Goal: Information Seeking & Learning: Learn about a topic

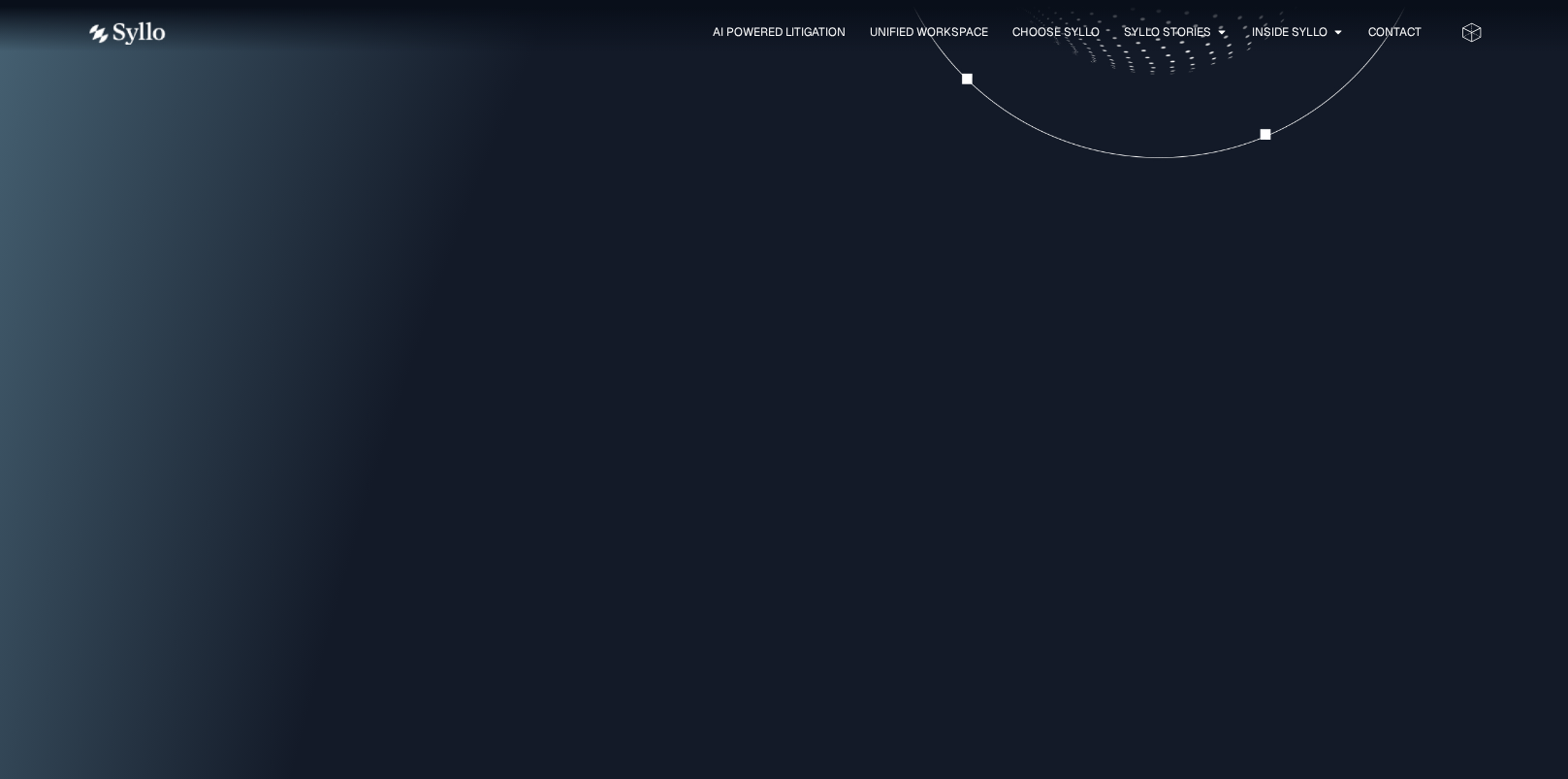
scroll to position [1746, 0]
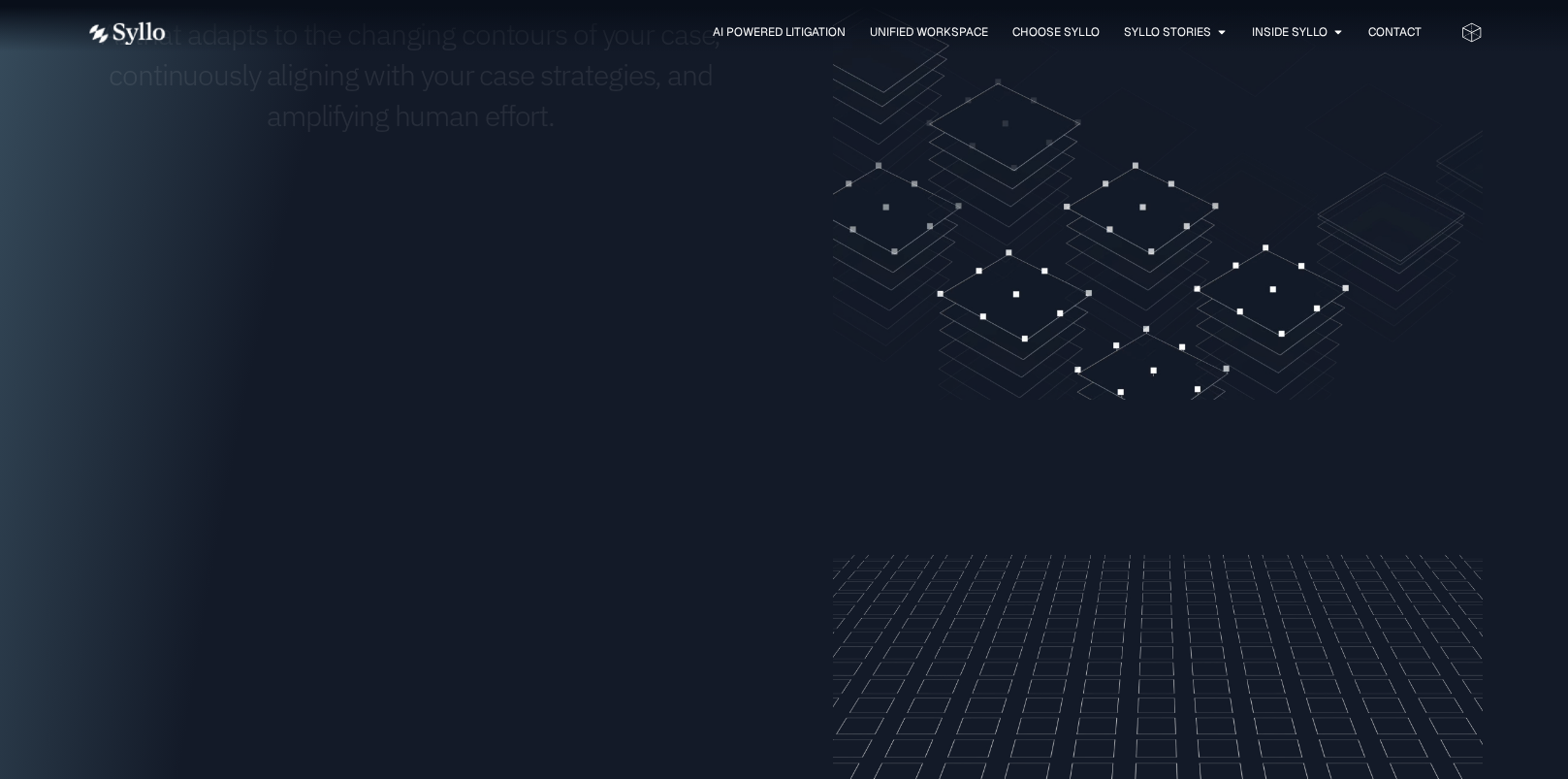
click at [743, 13] on div "AI Powered Litigation Unified Workspace Choose Syllo Syllo Stories Close Syllo …" at bounding box center [785, 32] width 1396 height 64
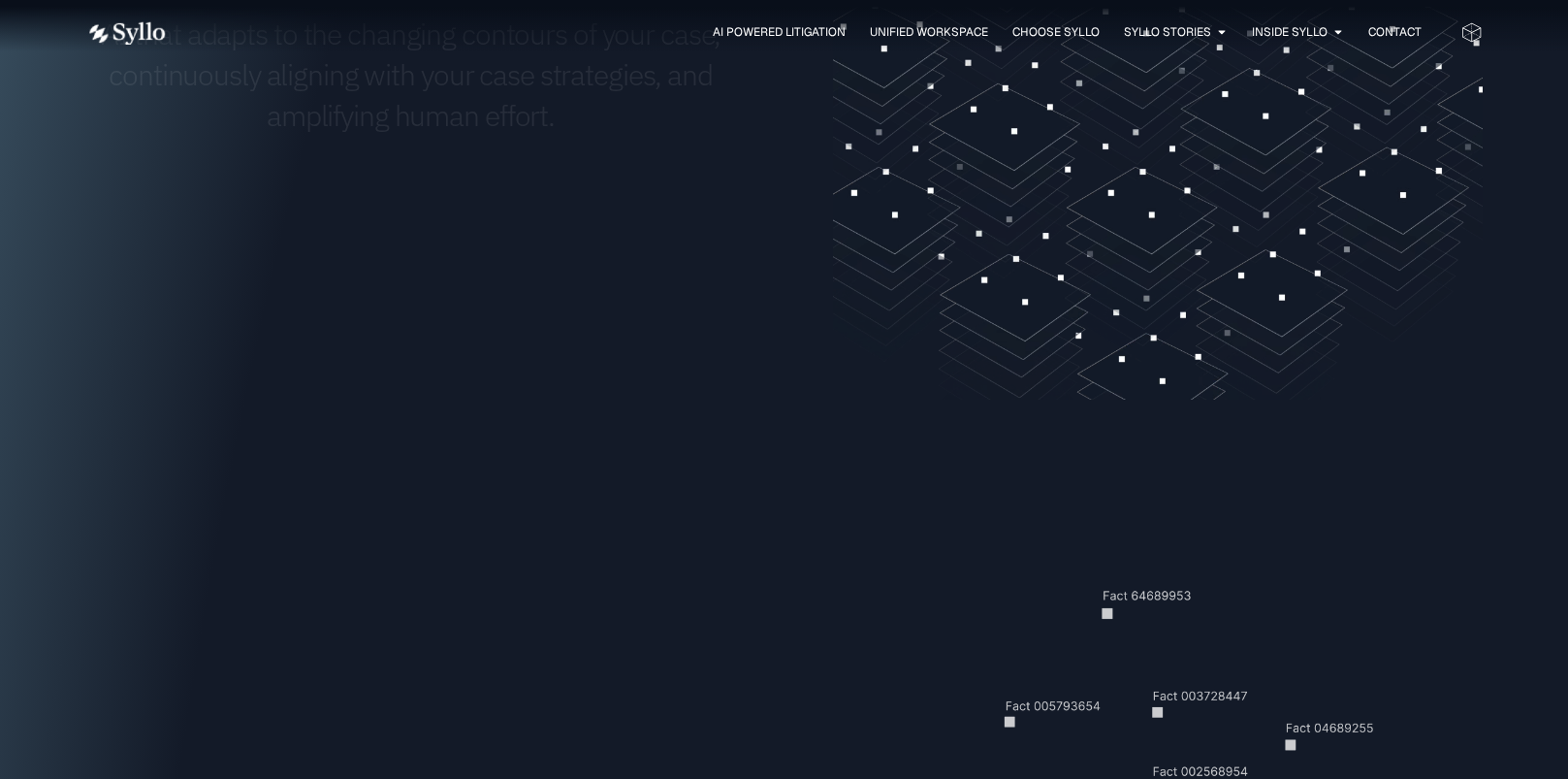
click at [743, 20] on div "AI Powered Litigation Unified Workspace Choose Syllo Syllo Stories Close Syllo …" at bounding box center [785, 31] width 1396 height 25
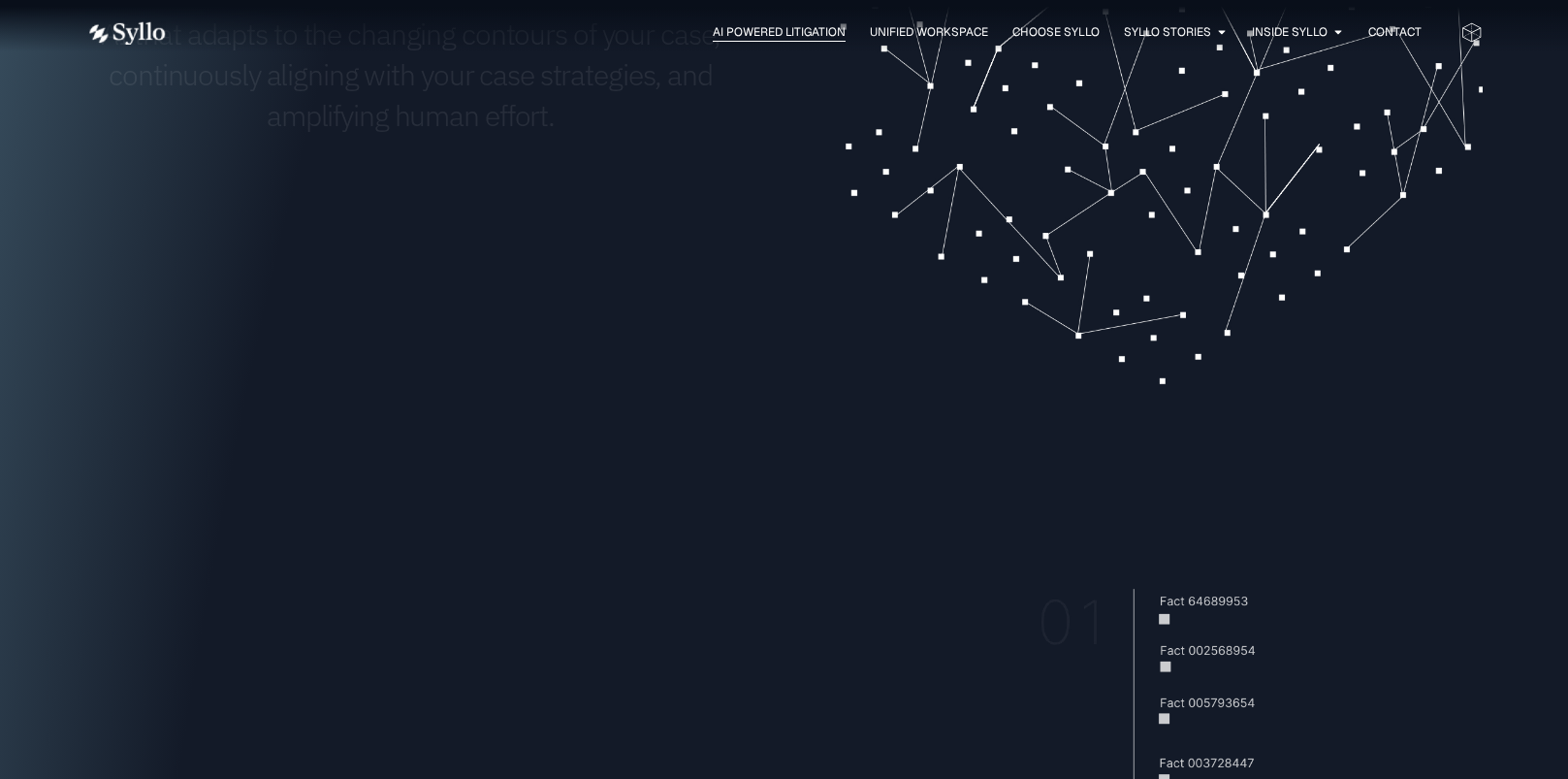
click at [743, 33] on span "AI Powered Litigation" at bounding box center [779, 32] width 133 height 18
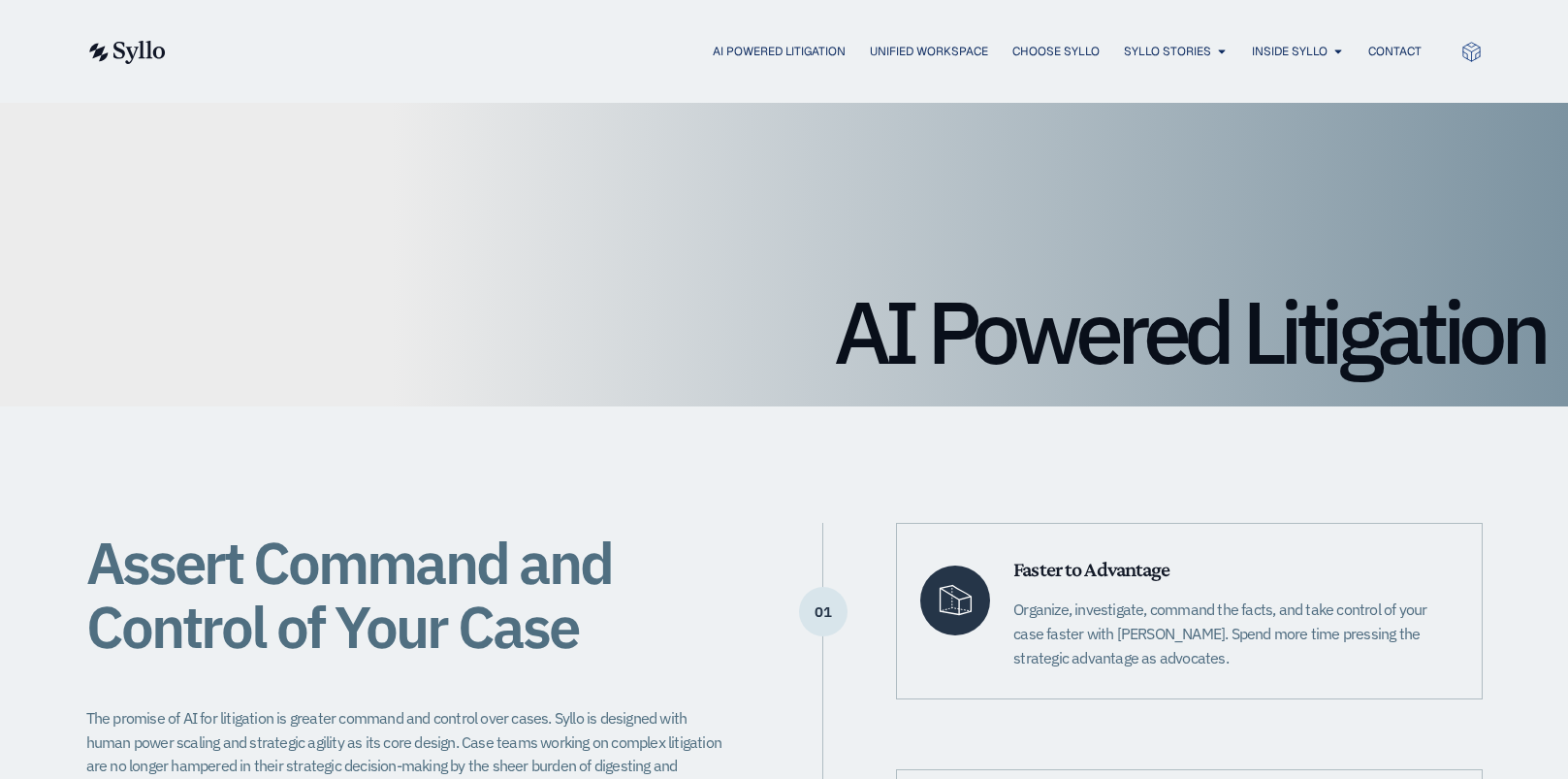
drag, startPoint x: 242, startPoint y: 133, endPoint x: 292, endPoint y: 116, distance: 52.8
click at [241, 133] on div "AI Powered Litigation" at bounding box center [784, 254] width 1568 height 303
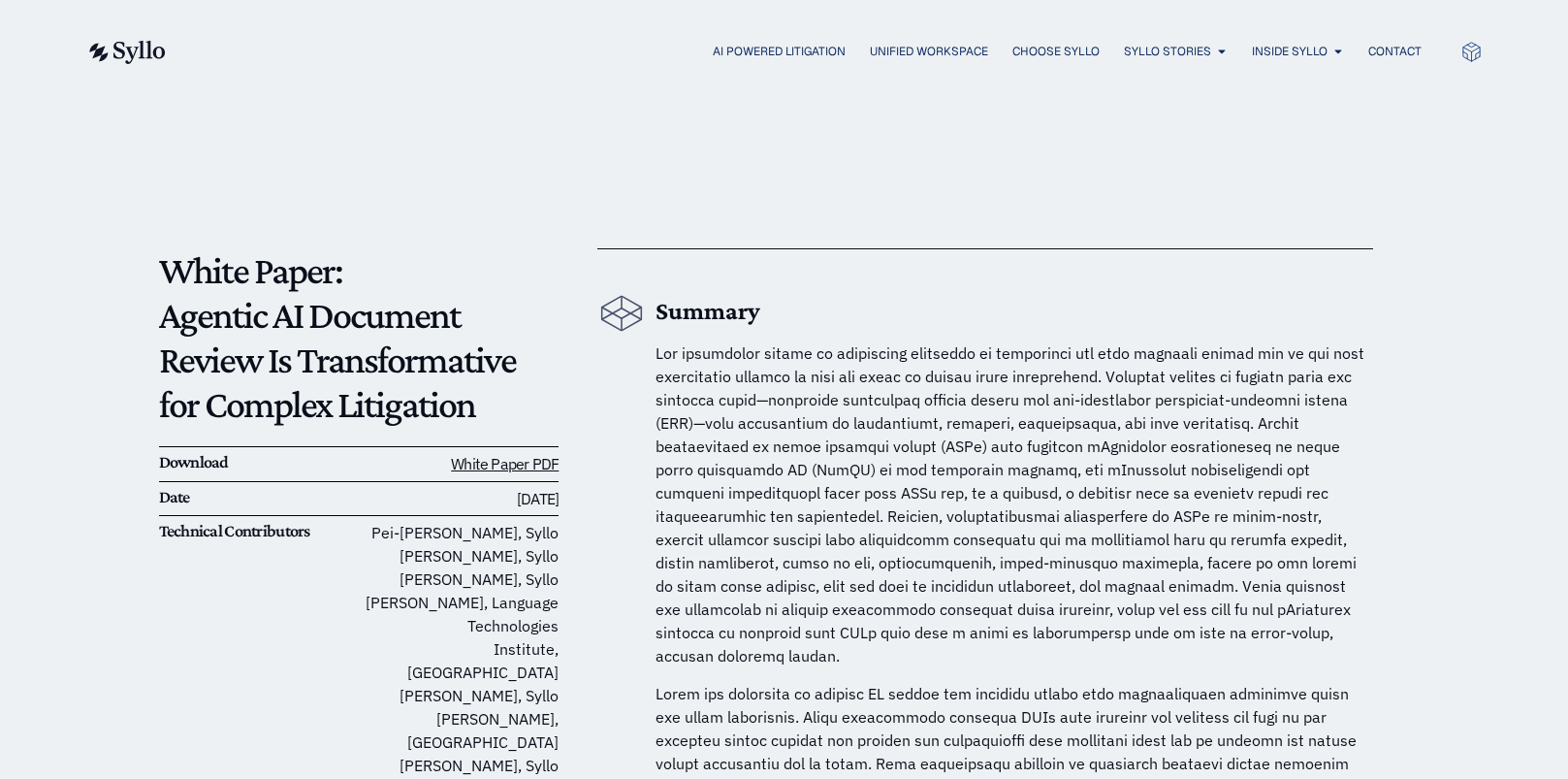
click at [229, 330] on p "White Paper: Agentic AI Document Review Is Transformative for Complex Litigation" at bounding box center [359, 337] width 401 height 179
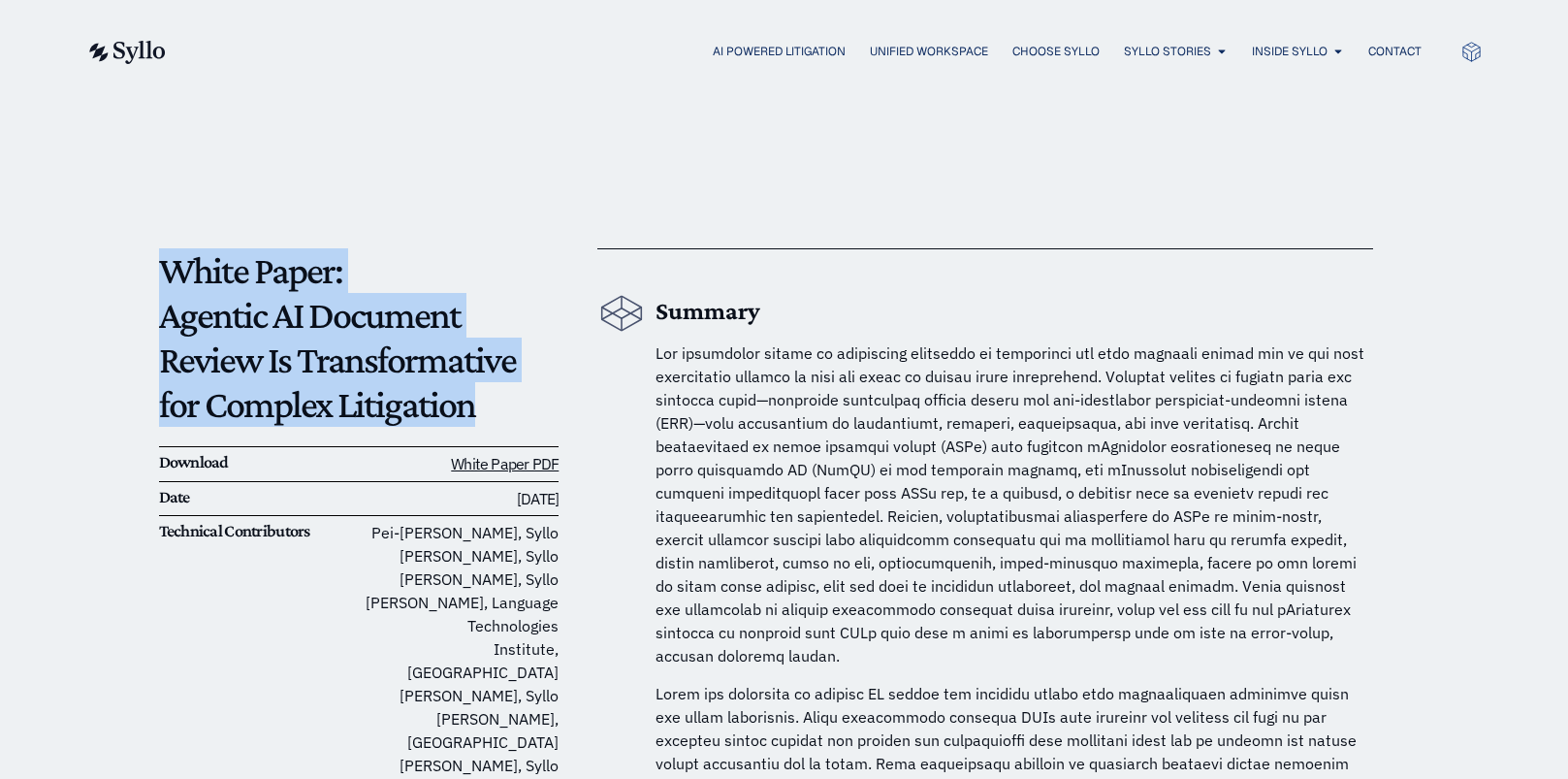
drag, startPoint x: 163, startPoint y: 263, endPoint x: 450, endPoint y: 405, distance: 320.2
click at [450, 405] on p "White Paper: Agentic AI Document Review Is Transformative for Complex Litigation" at bounding box center [359, 337] width 401 height 179
drag, startPoint x: 261, startPoint y: 350, endPoint x: 342, endPoint y: 363, distance: 82.0
click at [342, 363] on p "White Paper: Agentic AI Document Review Is Transformative for Complex Litigation" at bounding box center [359, 337] width 401 height 179
copy p "White Paper: Agentic AI Document Review Is Transformative for Complex Litigation"
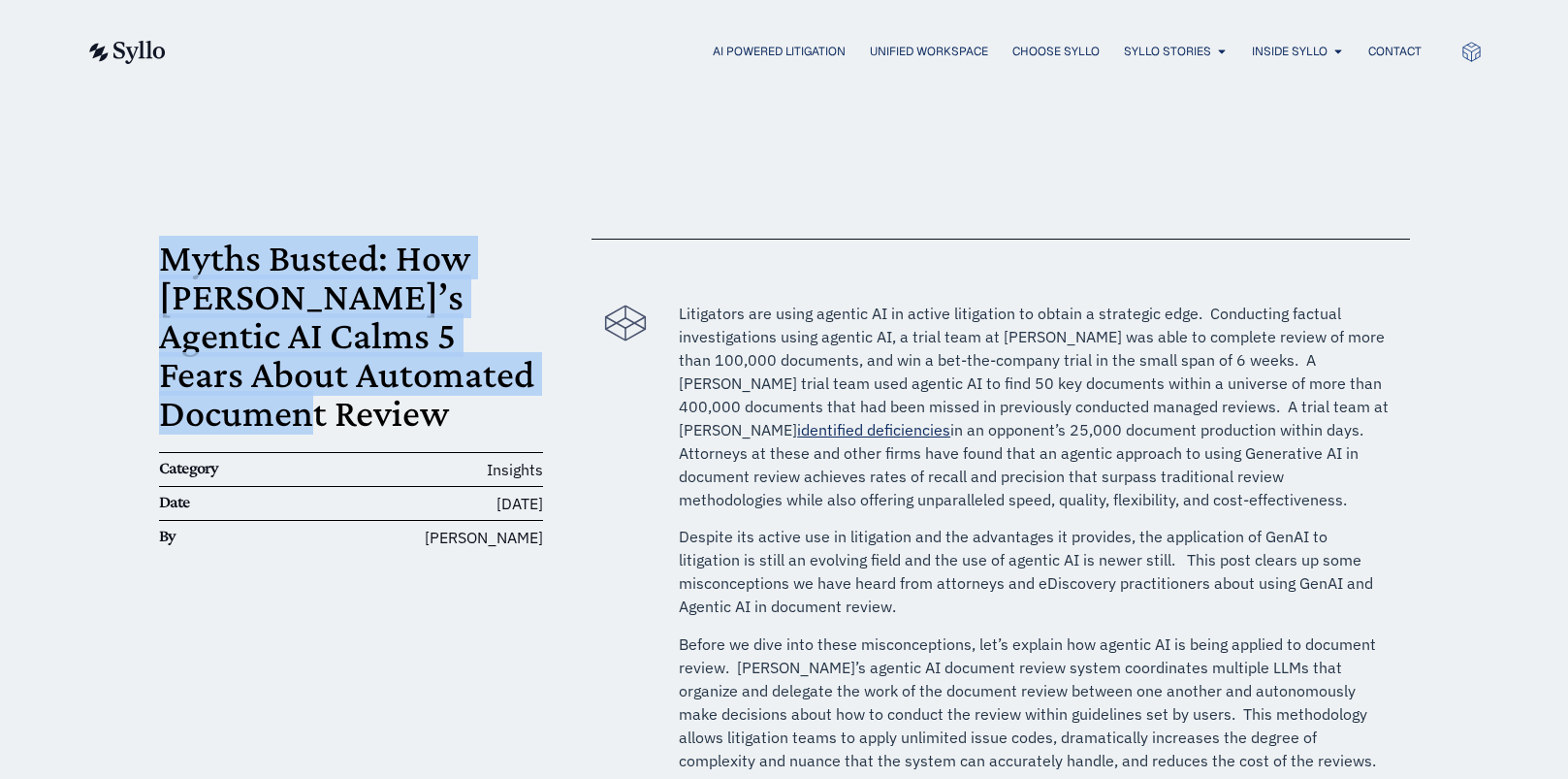
drag, startPoint x: 160, startPoint y: 264, endPoint x: 383, endPoint y: 416, distance: 269.9
click at [383, 416] on h1 "Myths Busted: How Syllo’s Agentic AI Calms 5 Fears About Automated Document Rev…" at bounding box center [351, 335] width 385 height 194
copy h1 "Myths Busted: How Syllo’s Agentic AI Calms 5 Fears About Automated Document Rev…"
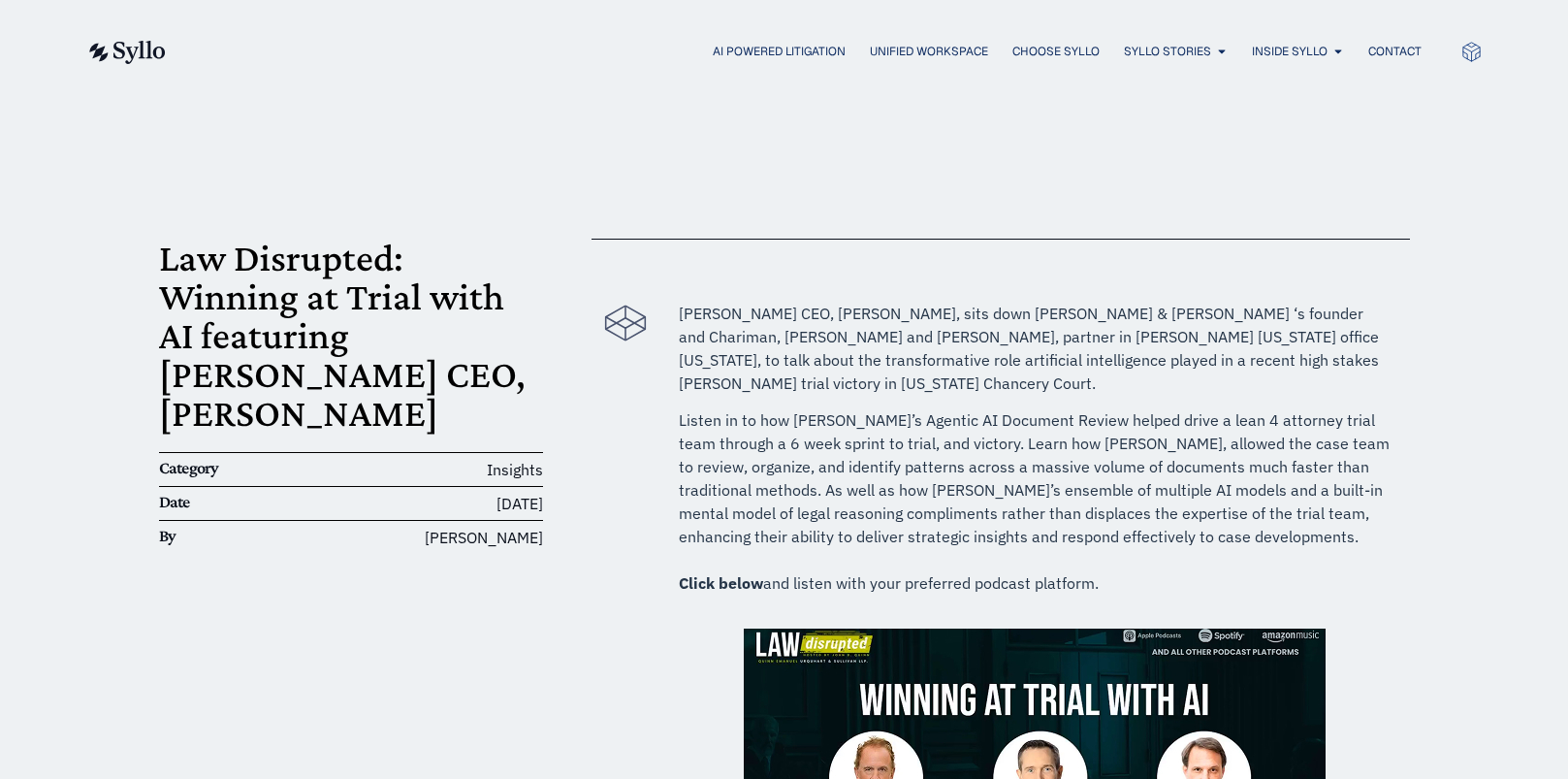
drag, startPoint x: 178, startPoint y: 265, endPoint x: 166, endPoint y: 258, distance: 13.9
click at [178, 265] on h1 "Law Disrupted: Winning at Trial with AI featuring Syllo CEO, Jeff Chivers" at bounding box center [351, 335] width 385 height 194
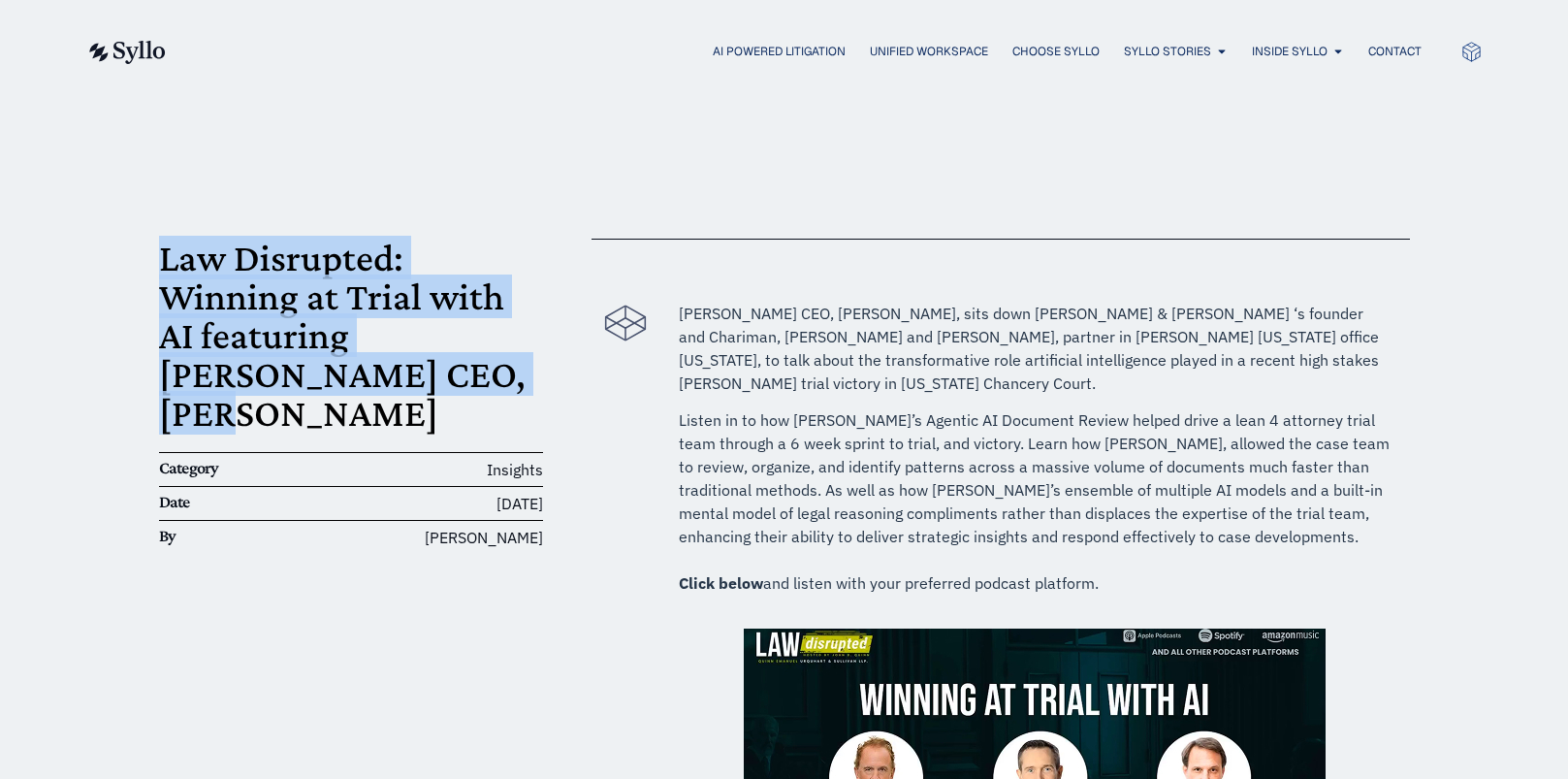
drag, startPoint x: 159, startPoint y: 256, endPoint x: 296, endPoint y: 390, distance: 191.6
click at [296, 390] on h1 "Law Disrupted: Winning at Trial with AI featuring Syllo CEO, Jeff Chivers" at bounding box center [351, 335] width 385 height 194
copy h1 "Law Disrupted: Winning at Trial with AI featuring Syllo CEO, Jeff Chivers"
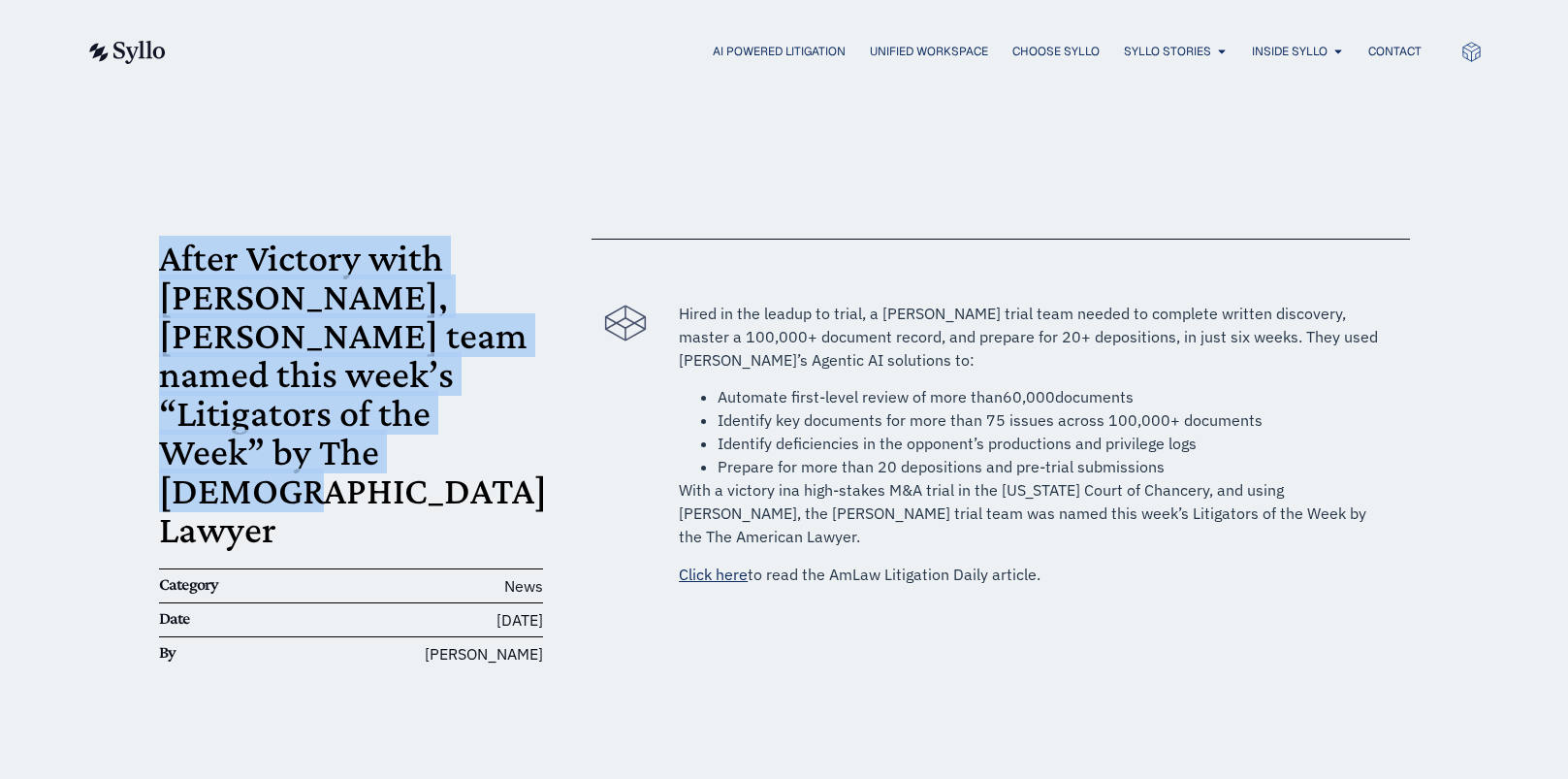
drag, startPoint x: 165, startPoint y: 255, endPoint x: 316, endPoint y: 451, distance: 247.4
click at [316, 451] on h1 "After Victory with [PERSON_NAME], [PERSON_NAME] team named this week’s “Litigat…" at bounding box center [351, 393] width 385 height 310
copy h1 "After Victory with [PERSON_NAME], [PERSON_NAME] team named this week’s “Litigat…"
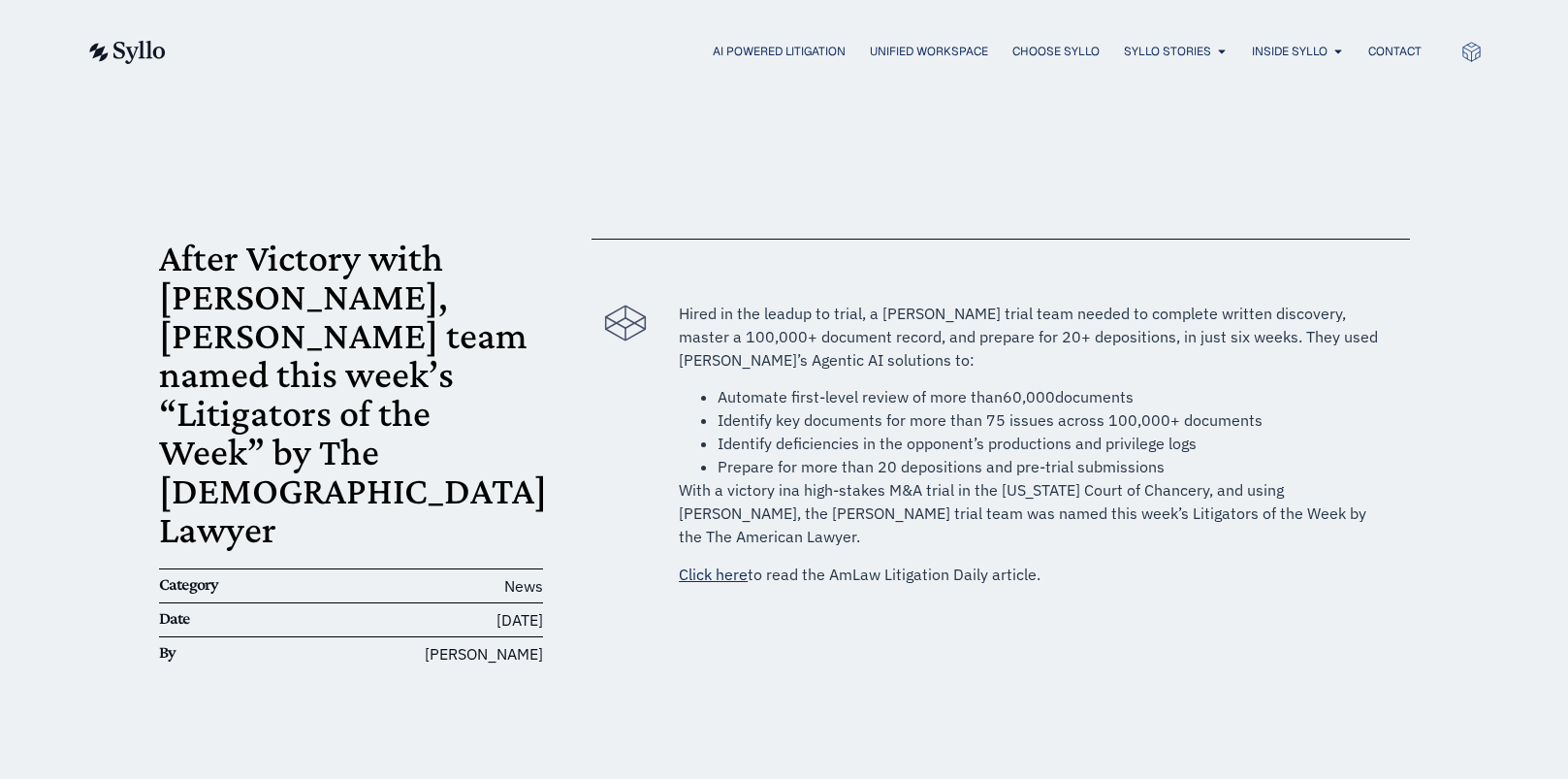
click at [1370, 24] on div "AI Powered Litigation Unified Workspace Choose Syllo Syllo Stories Close Syllo …" at bounding box center [785, 51] width 1396 height 103
click at [1381, 50] on span "Contact" at bounding box center [1394, 52] width 53 height 18
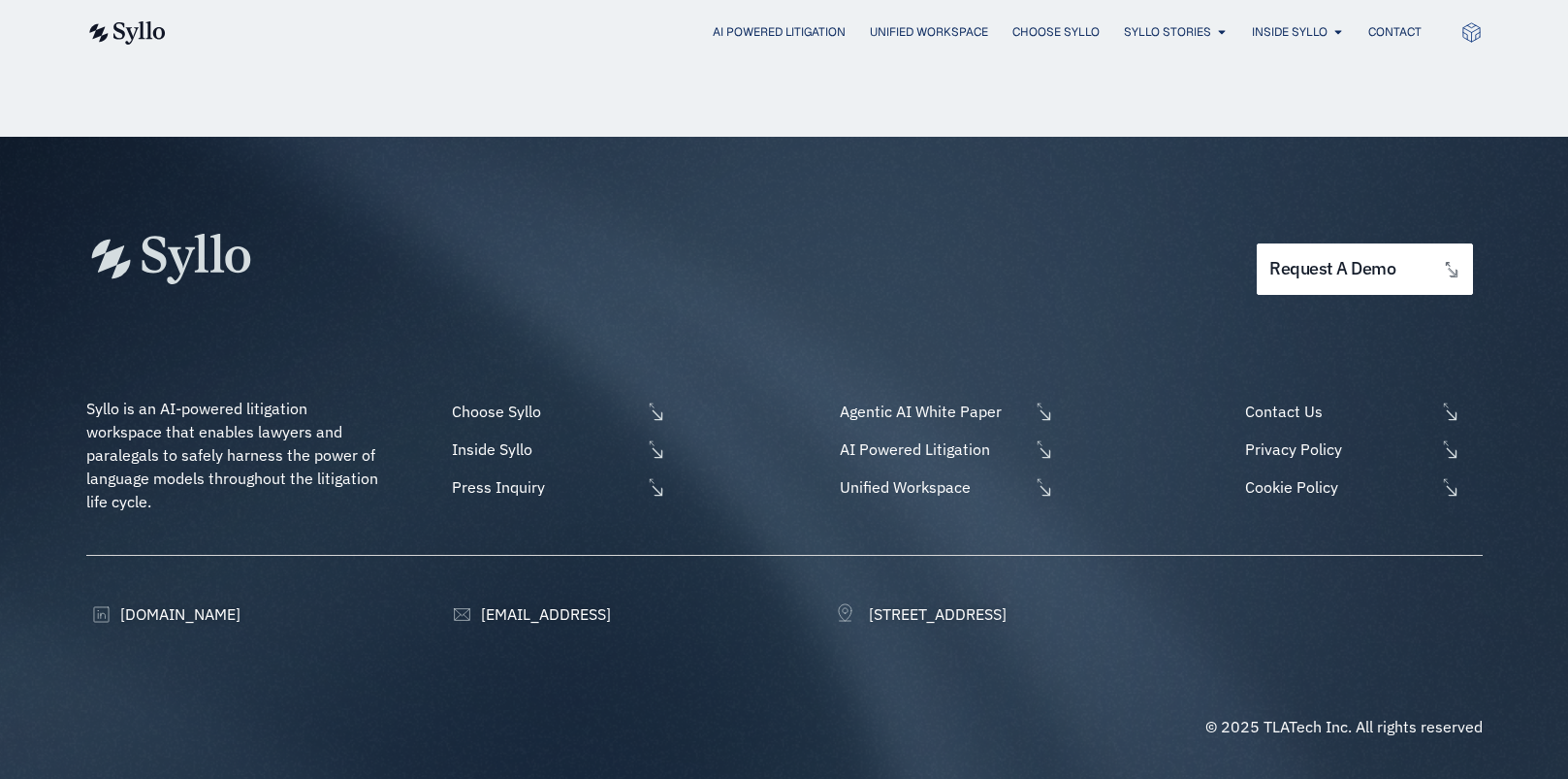
scroll to position [1156, 0]
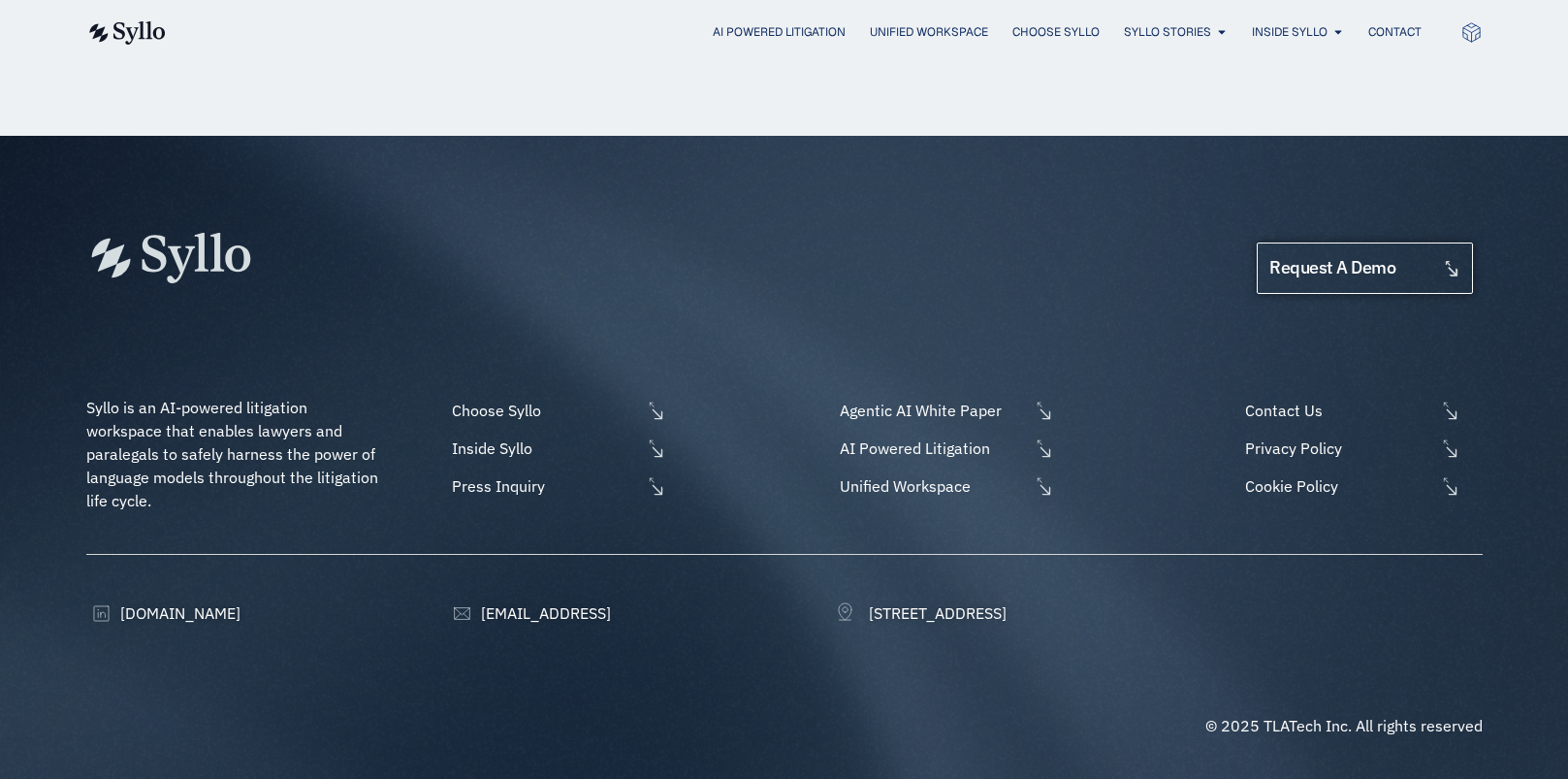
click at [1377, 270] on span "request a demo" at bounding box center [1333, 268] width 126 height 18
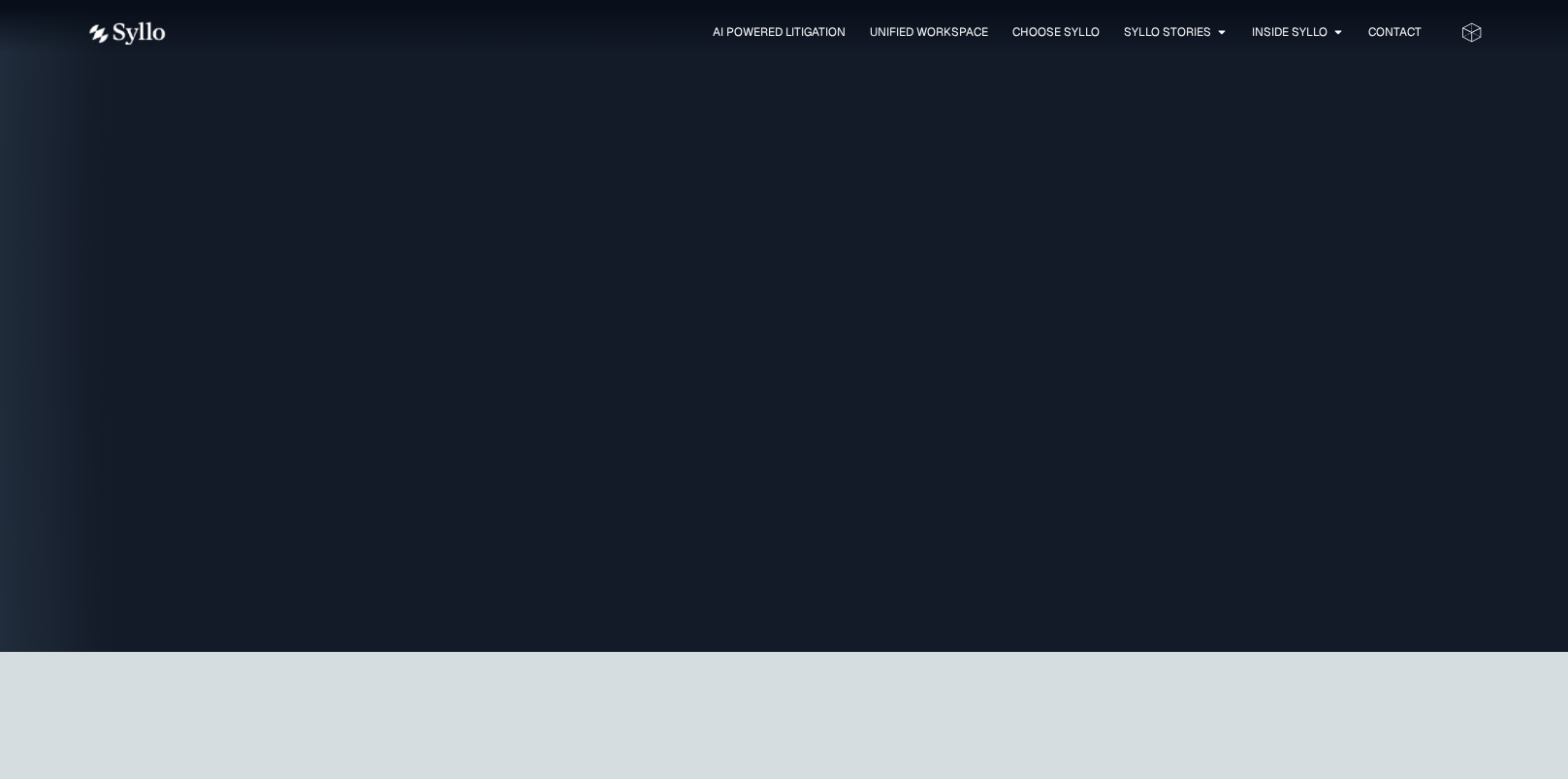
scroll to position [3977, 0]
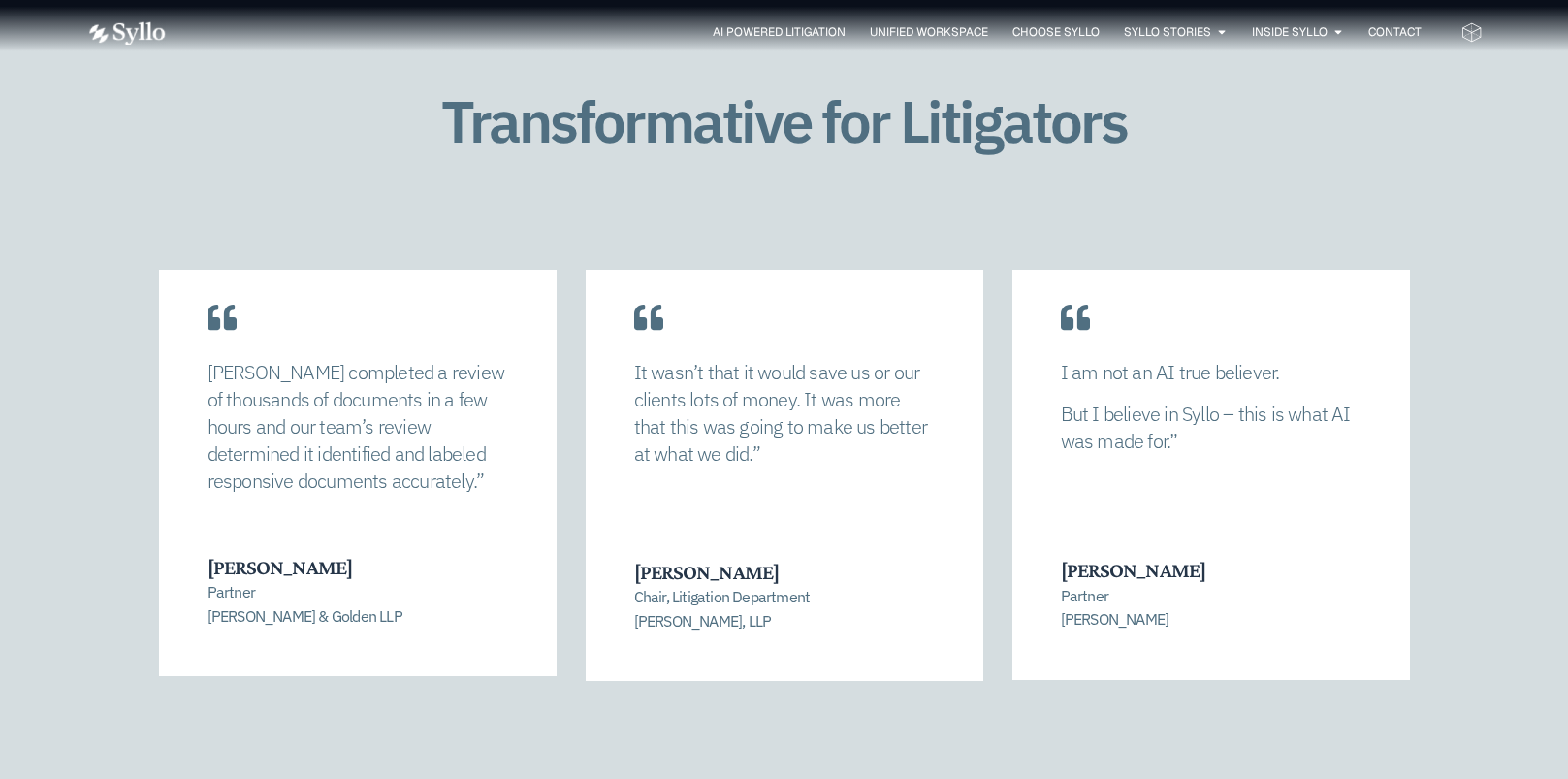
click at [696, 374] on p "It wasn’t that it would save us or our clients lots of money. It was more that …" at bounding box center [784, 413] width 300 height 109
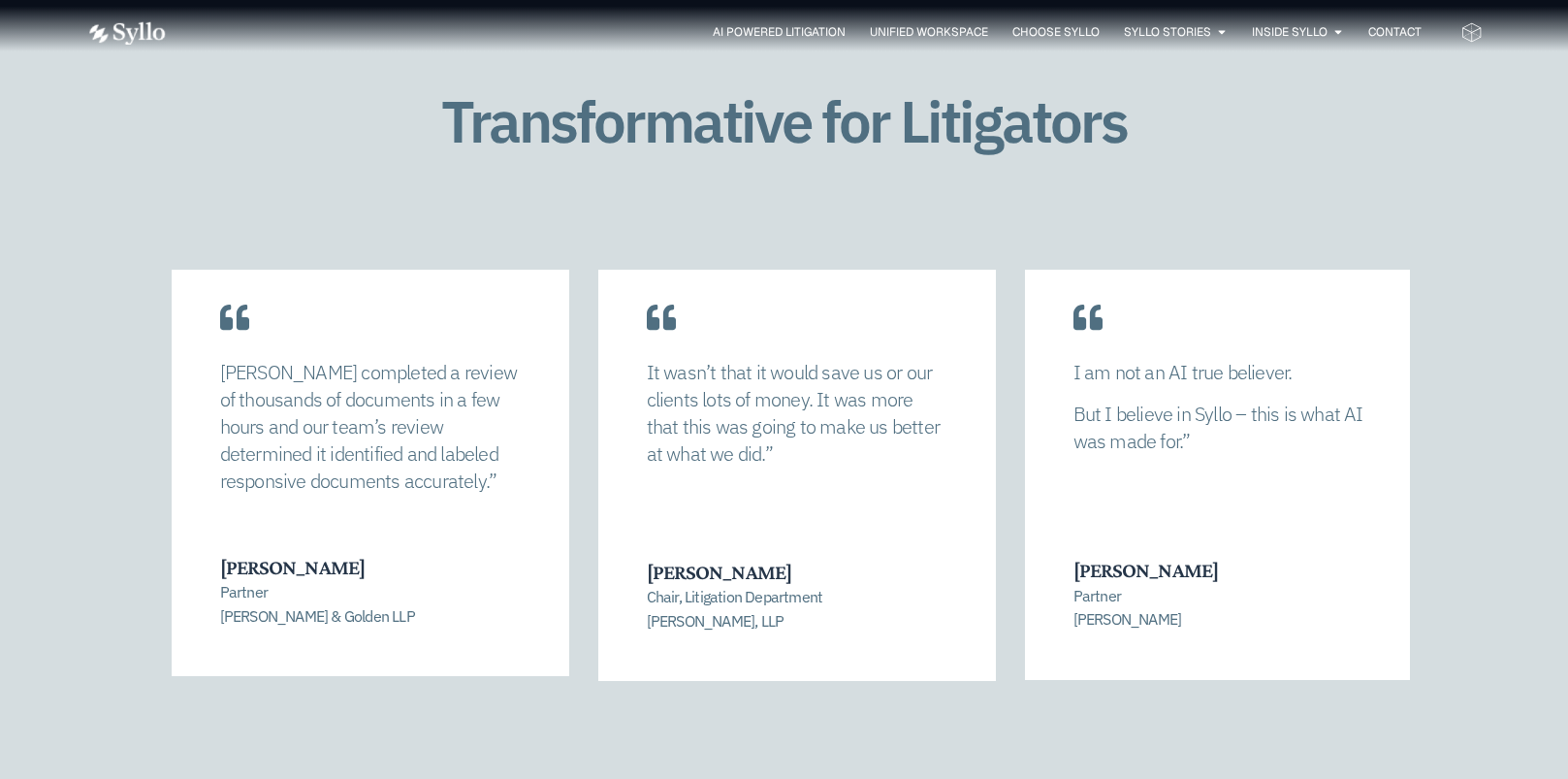
click at [693, 429] on p "It wasn’t that it would save us or our clients lots of money. It was more that …" at bounding box center [797, 413] width 300 height 109
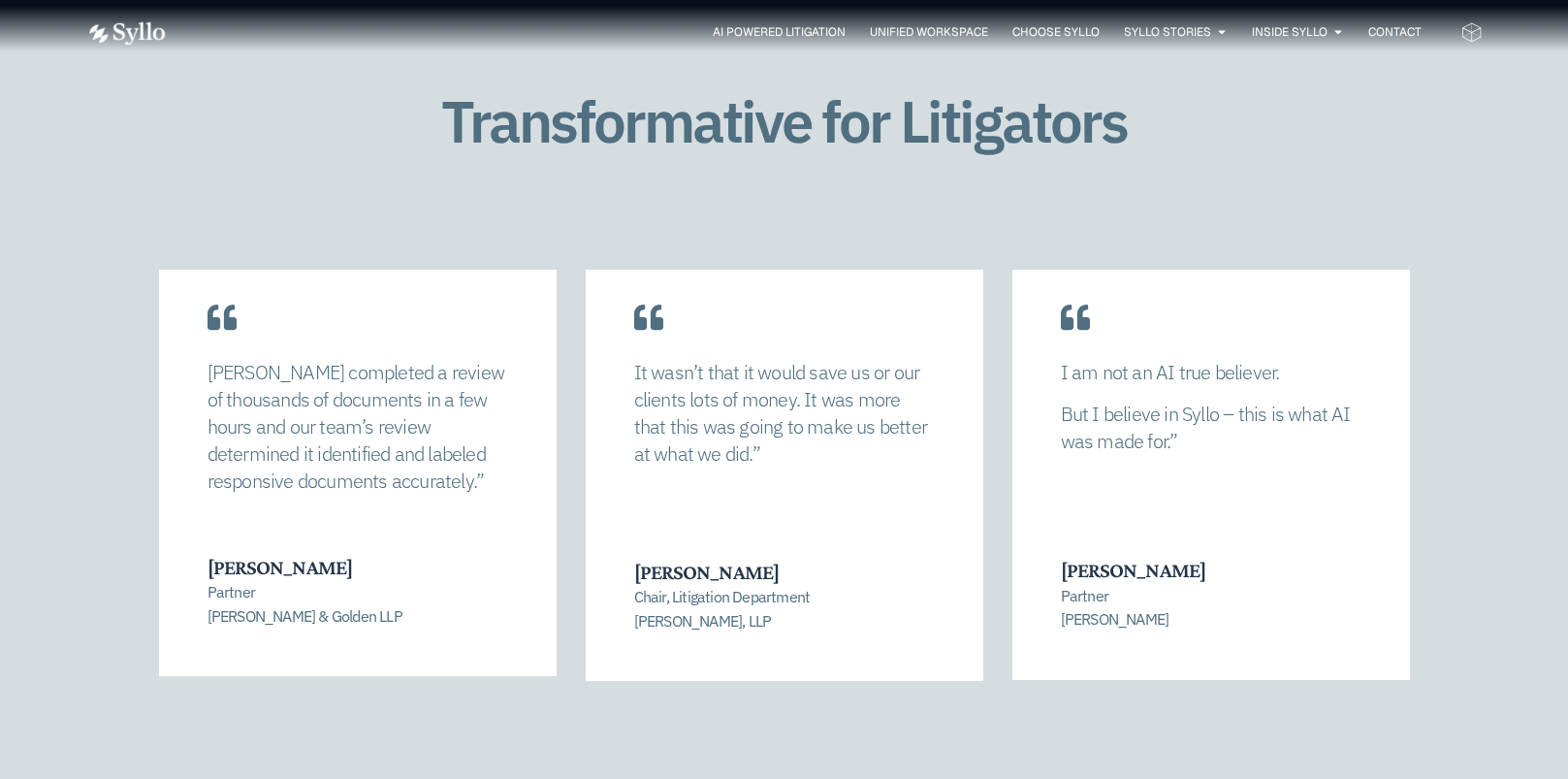
click at [1427, 481] on div "Syllo allowed us to completely recalibrate our strategy and find a manageable n…" at bounding box center [785, 527] width 1396 height 516
click at [849, 778] on div at bounding box center [785, 783] width 140 height 6
click at [843, 778] on span "Go to slide 8" at bounding box center [846, 783] width 6 height 6
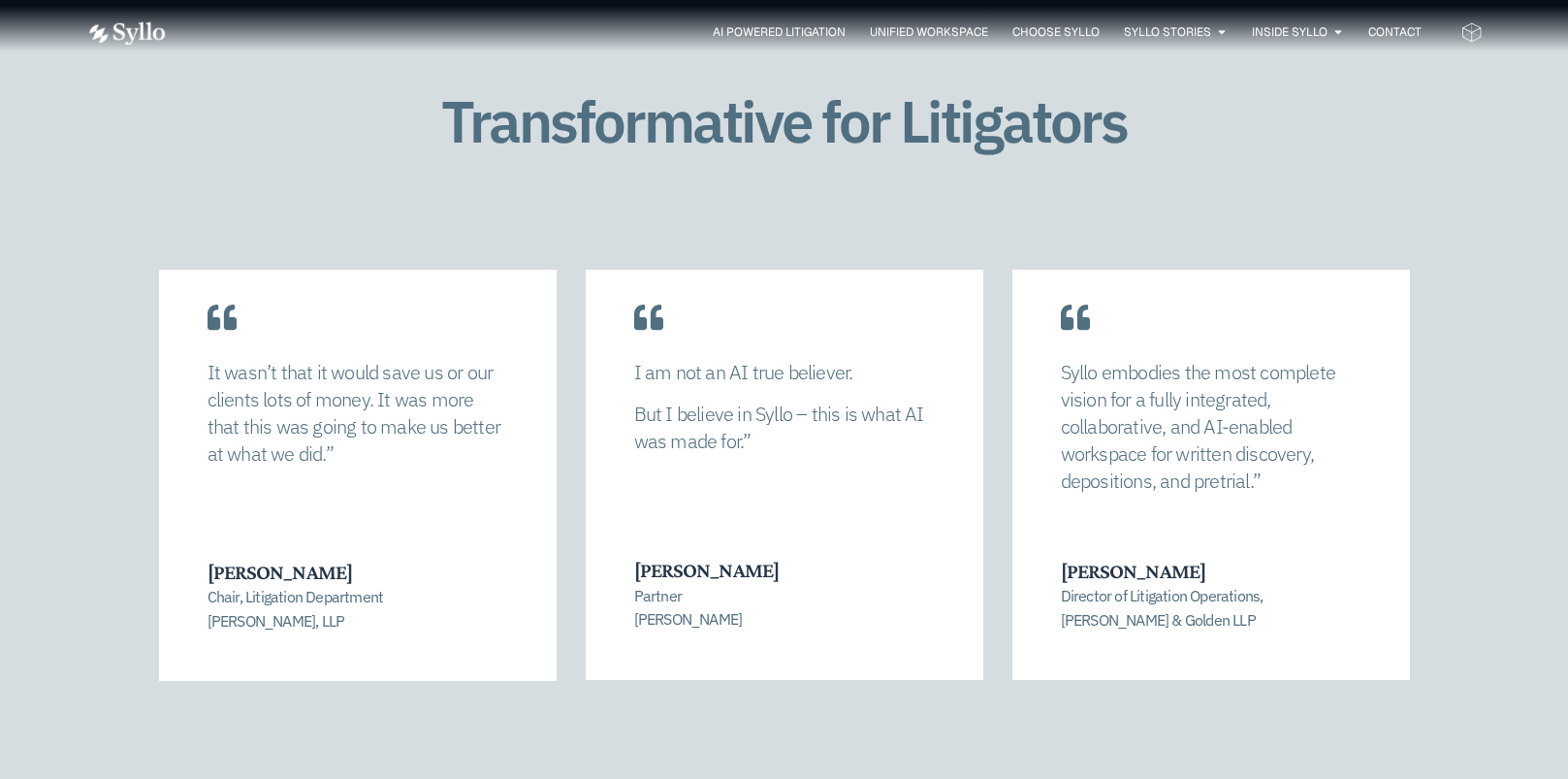
click at [728, 778] on div at bounding box center [785, 783] width 140 height 6
click at [723, 778] on span "Go to slide 1" at bounding box center [724, 783] width 6 height 6
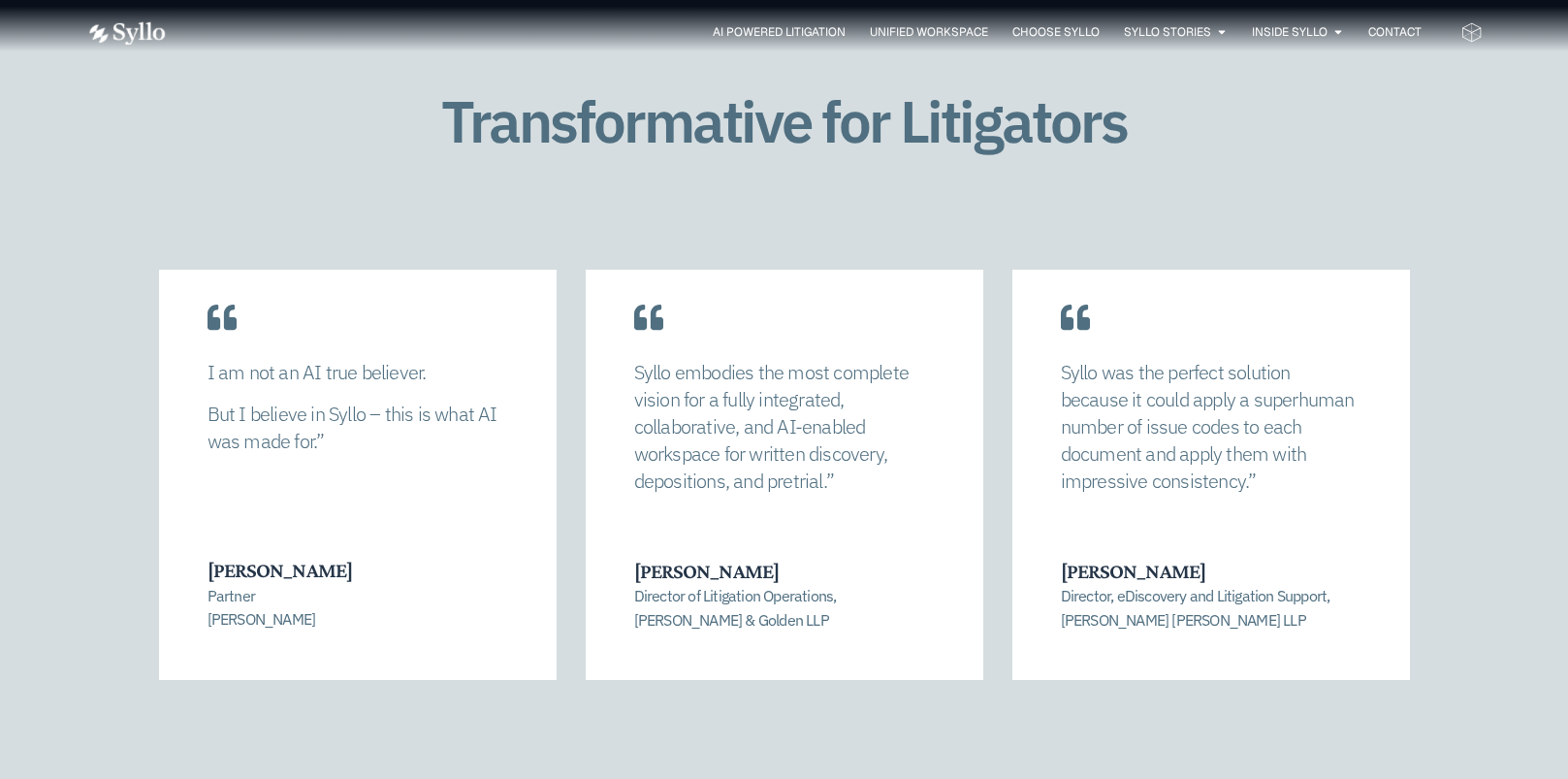
click at [738, 778] on span "Go to slide 2" at bounding box center [741, 783] width 6 height 6
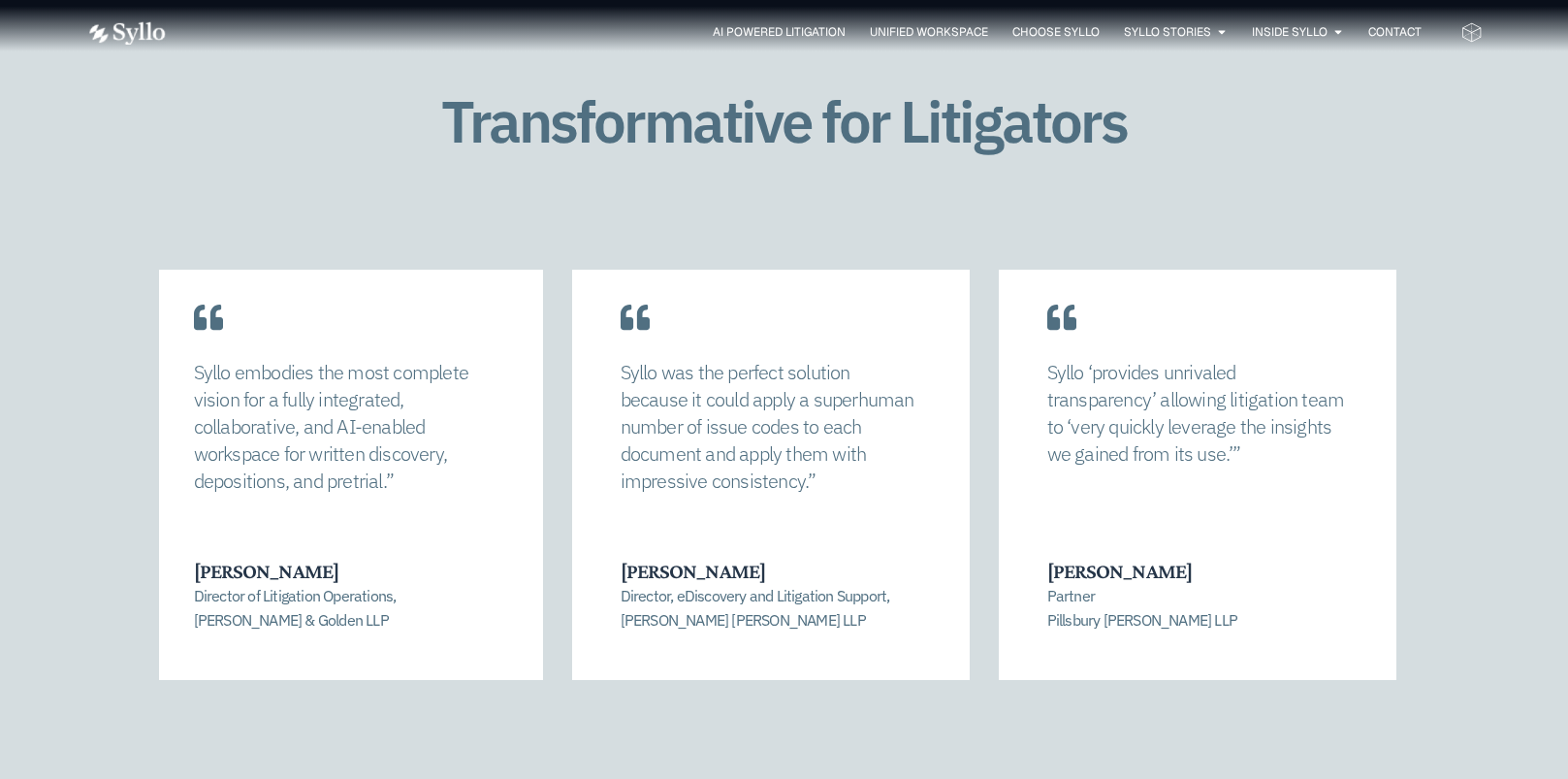
click at [1062, 424] on p "Syllo ‘provides unrivaled transparency’ allowing litigation team to ‘very quick…" at bounding box center [1197, 413] width 300 height 109
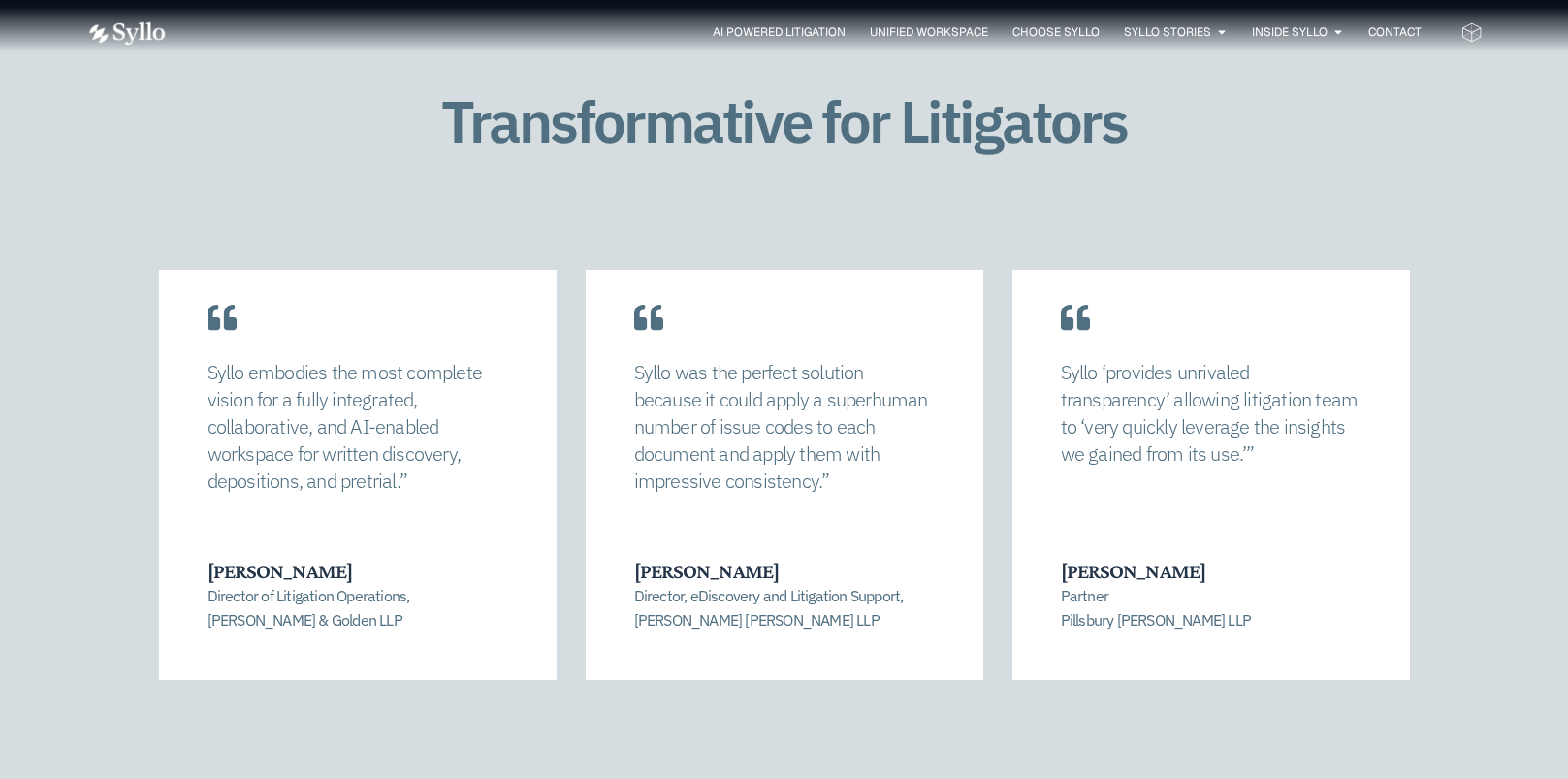
drag, startPoint x: 1436, startPoint y: 488, endPoint x: 1405, endPoint y: 490, distance: 31.1
click at [1434, 488] on div "Syllo allowed us to completely recalibrate our strategy and find a manageable n…" at bounding box center [785, 527] width 1396 height 516
click at [724, 778] on div at bounding box center [785, 783] width 140 height 6
click at [727, 778] on div at bounding box center [785, 783] width 140 height 6
click at [724, 778] on span "Go to slide 1" at bounding box center [724, 783] width 6 height 6
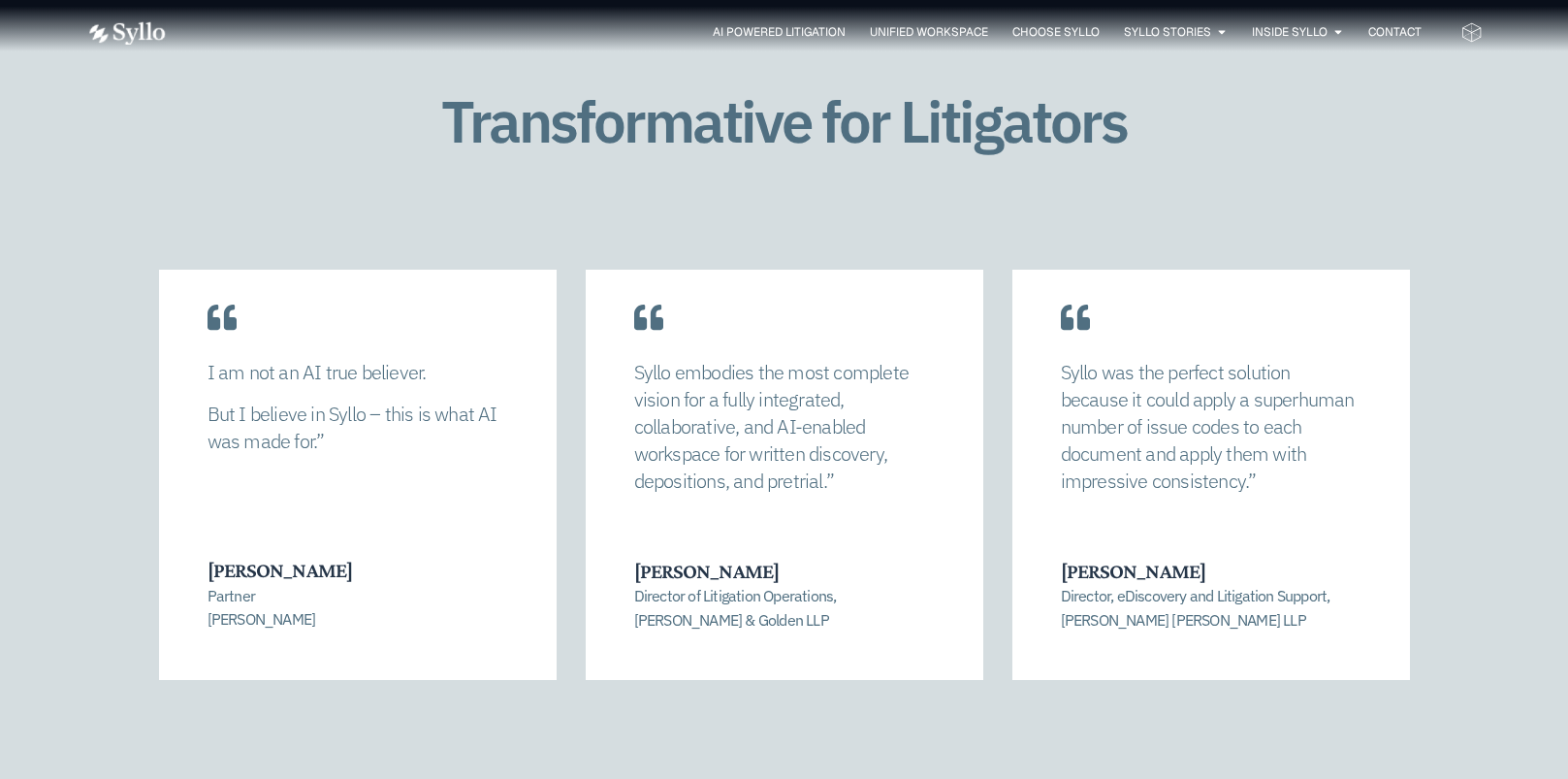
click at [763, 778] on div at bounding box center [785, 783] width 140 height 6
click at [759, 778] on span "Go to slide 3" at bounding box center [759, 783] width 6 height 6
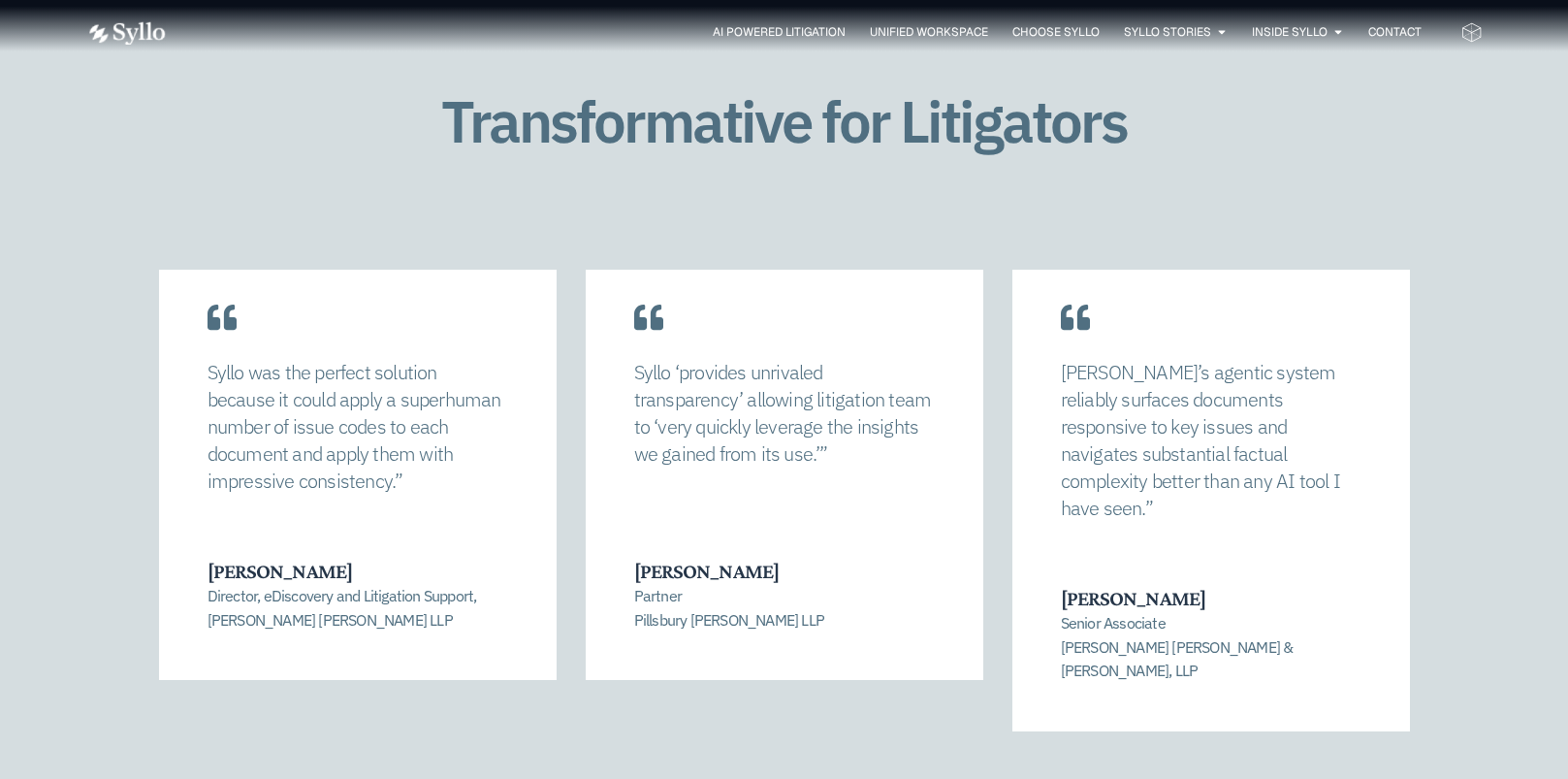
click at [776, 778] on span "Go to slide 4" at bounding box center [776, 783] width 6 height 6
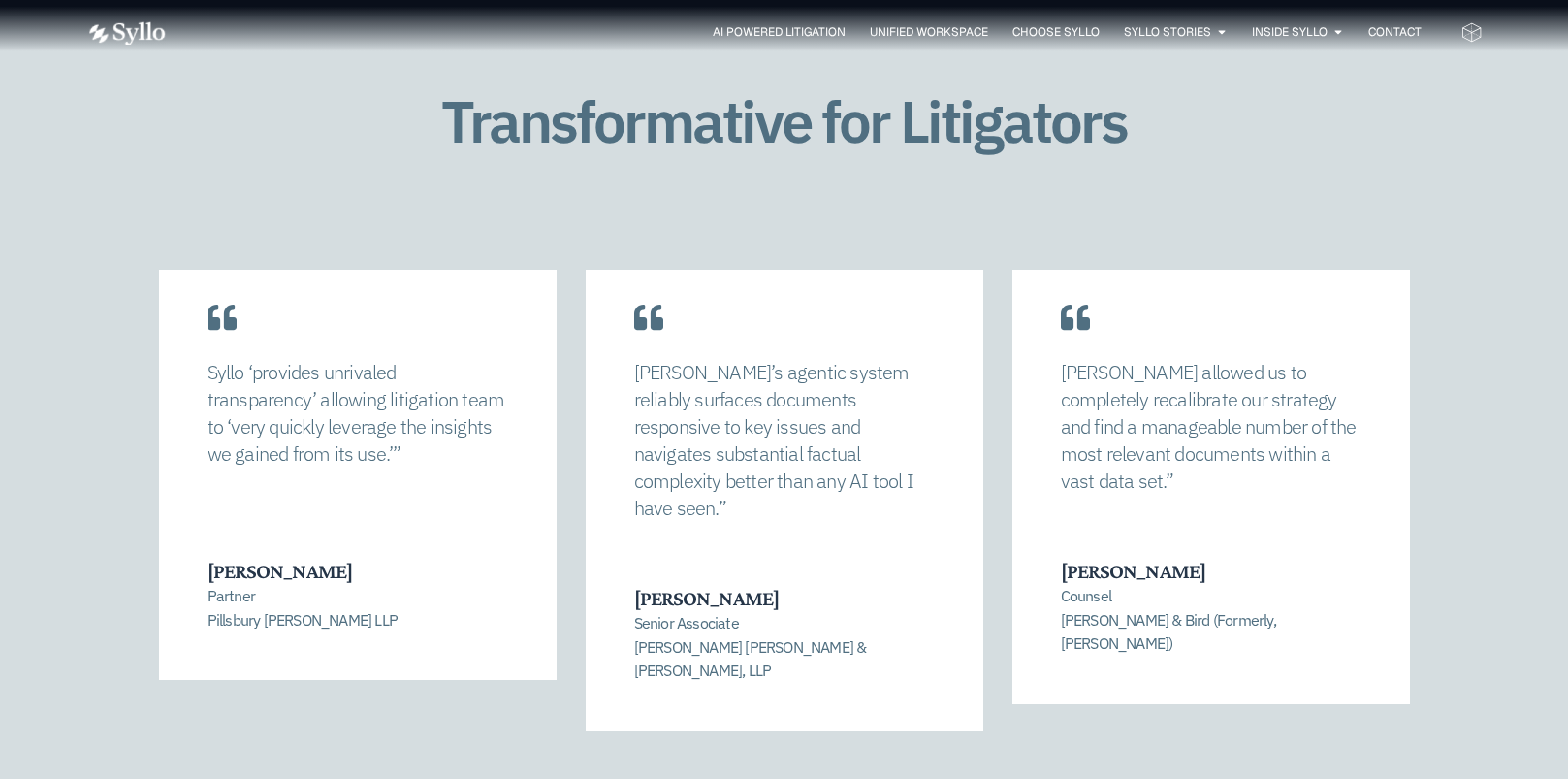
click at [791, 778] on span "Go to slide 5" at bounding box center [794, 783] width 6 height 6
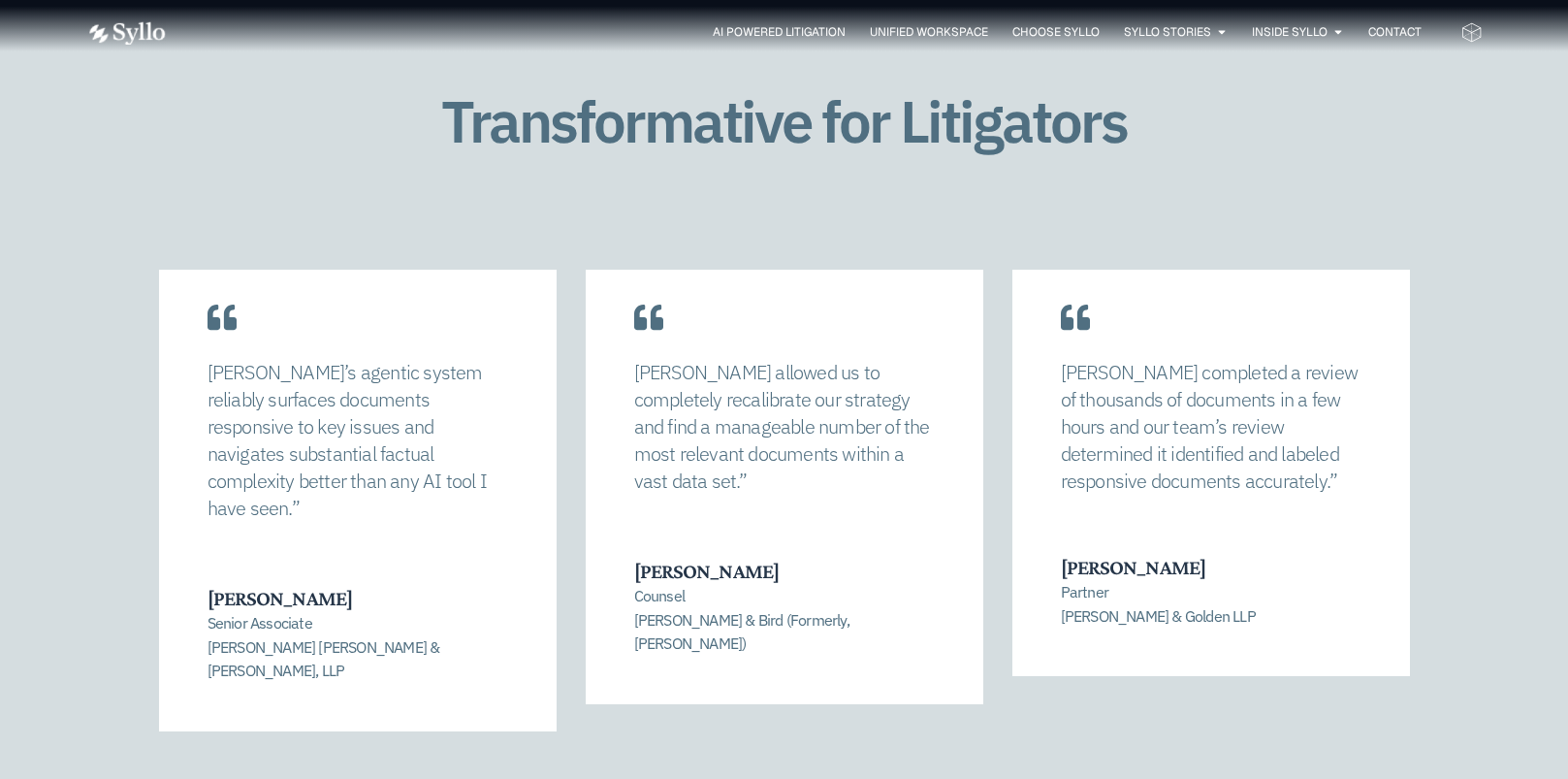
click at [811, 778] on span "Go to slide 6" at bounding box center [811, 783] width 6 height 6
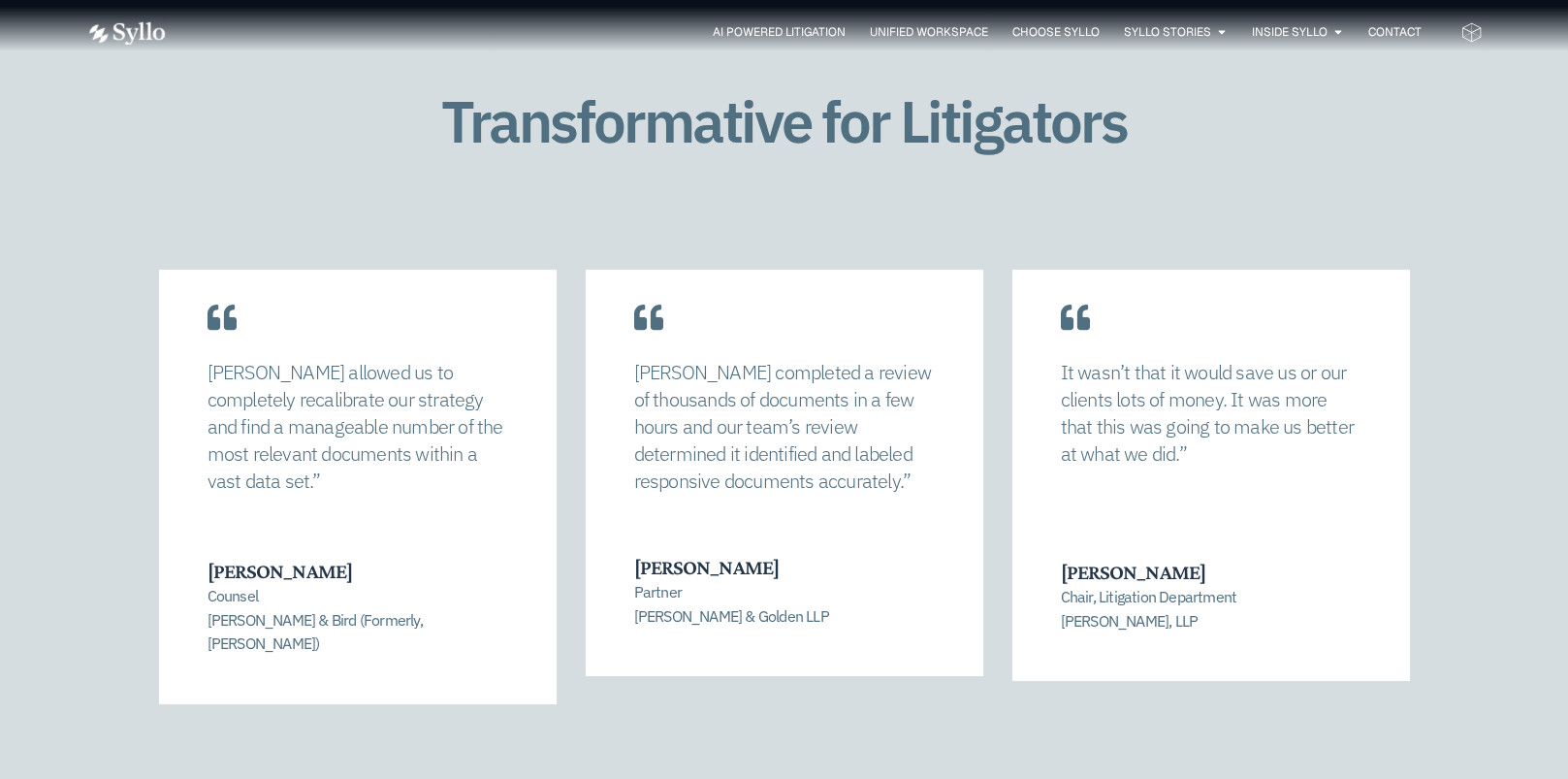
click at [832, 778] on div at bounding box center [785, 783] width 140 height 6
click at [827, 778] on span "Go to slide 7" at bounding box center [829, 783] width 6 height 6
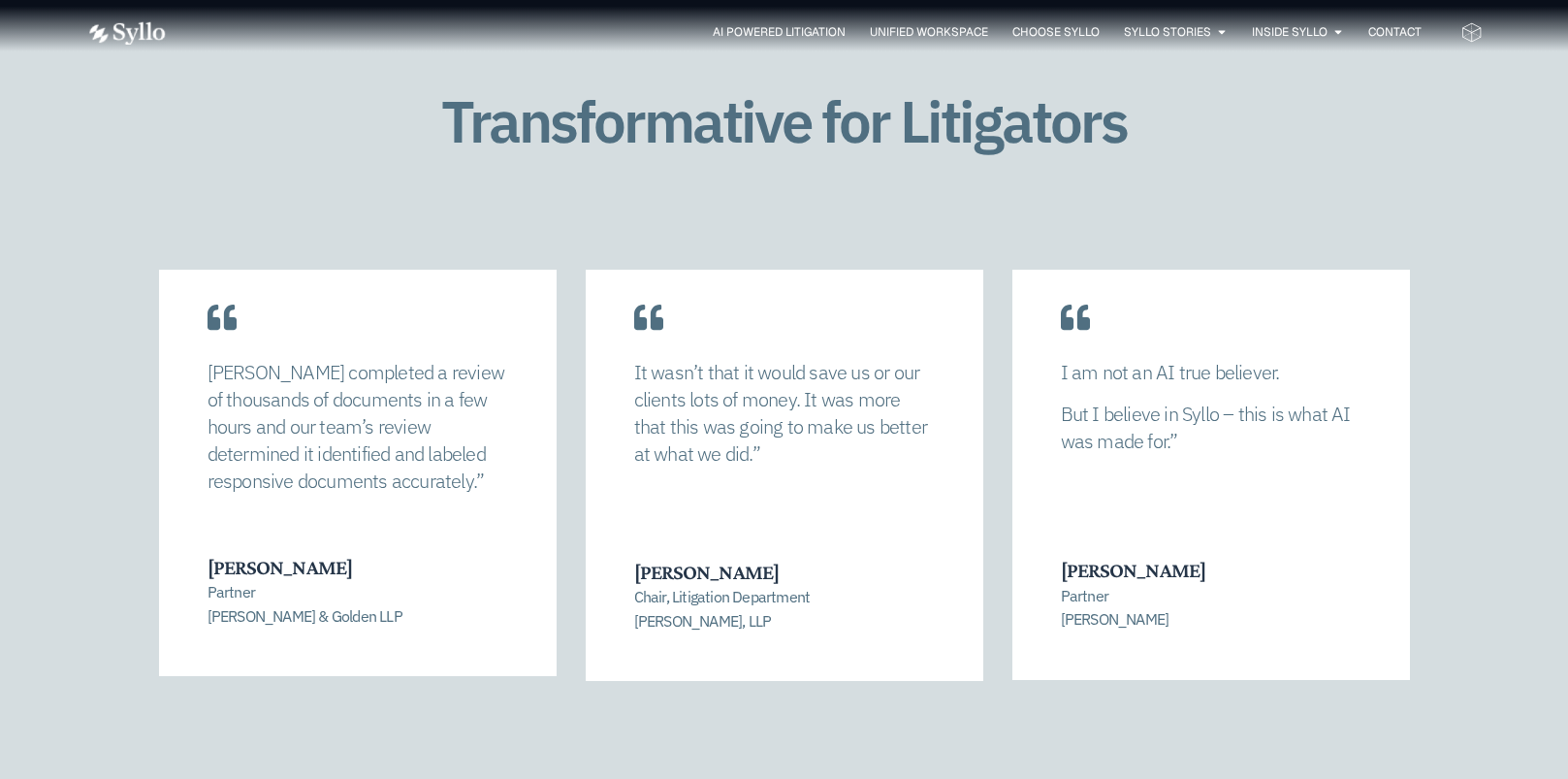
click at [836, 778] on div at bounding box center [785, 783] width 140 height 6
click at [846, 778] on span "Go to slide 8" at bounding box center [846, 783] width 6 height 6
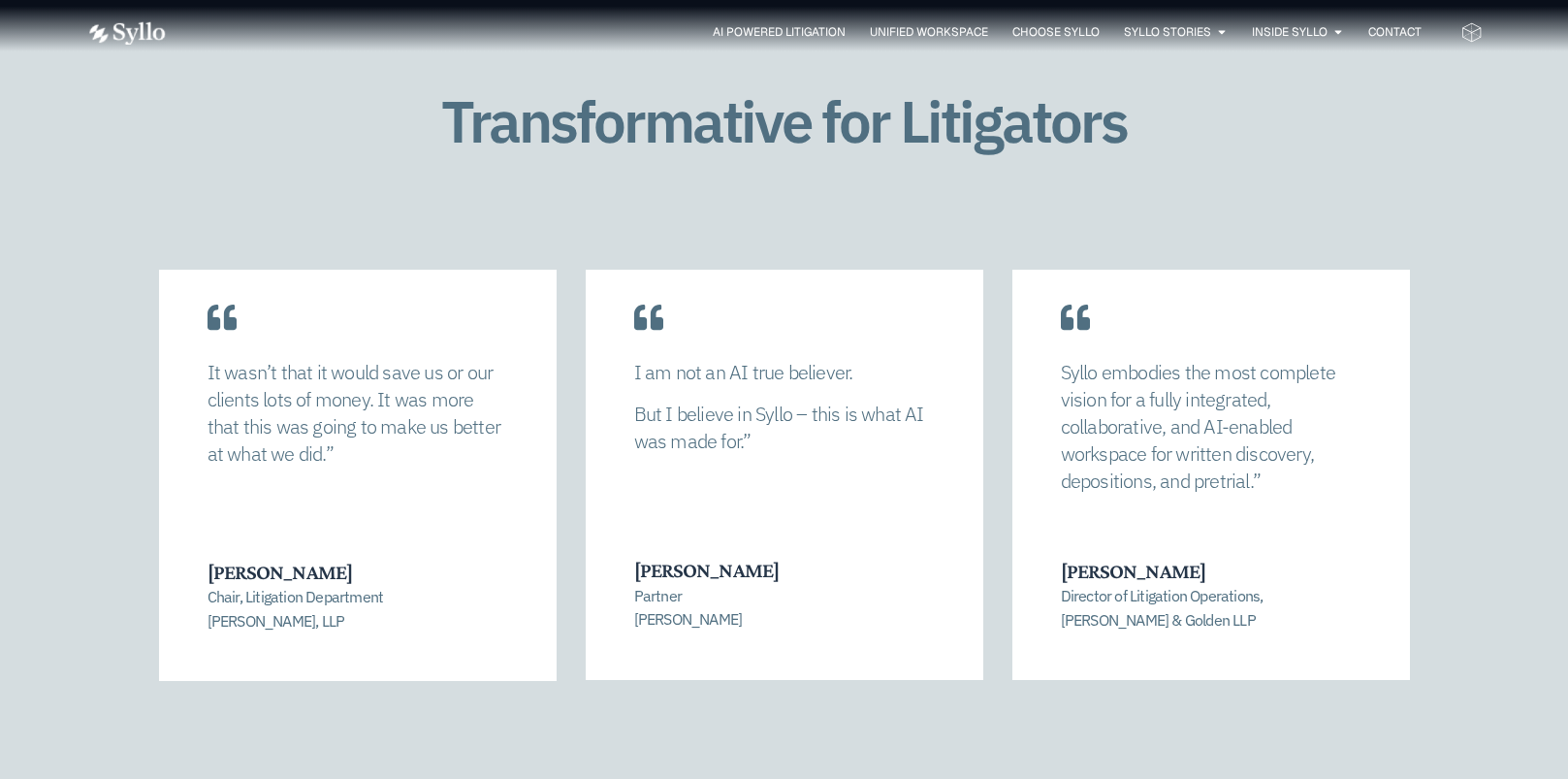
click at [726, 778] on div at bounding box center [785, 783] width 140 height 6
click at [725, 778] on span "Go to slide 1" at bounding box center [724, 783] width 6 height 6
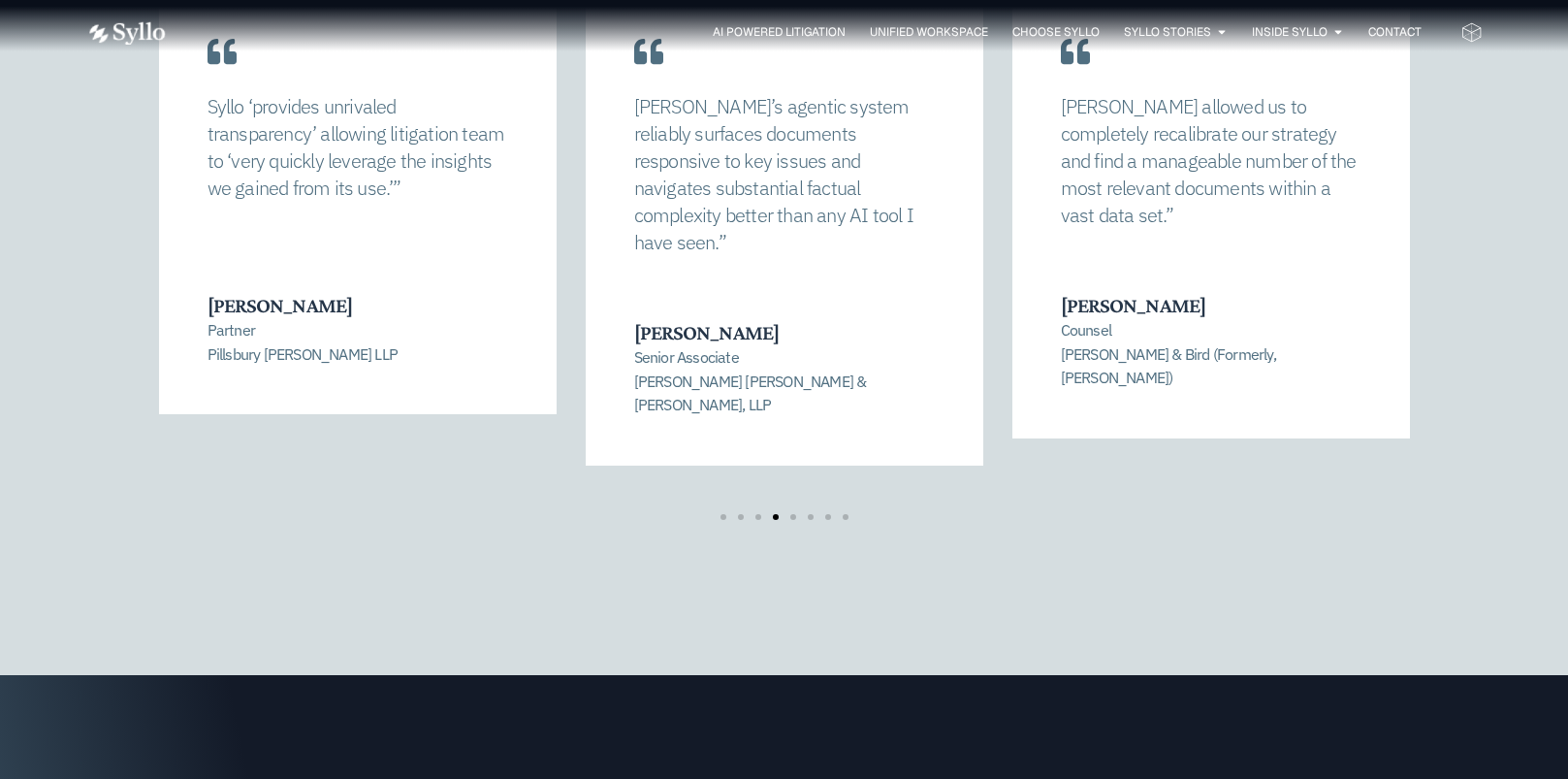
scroll to position [4148, 0]
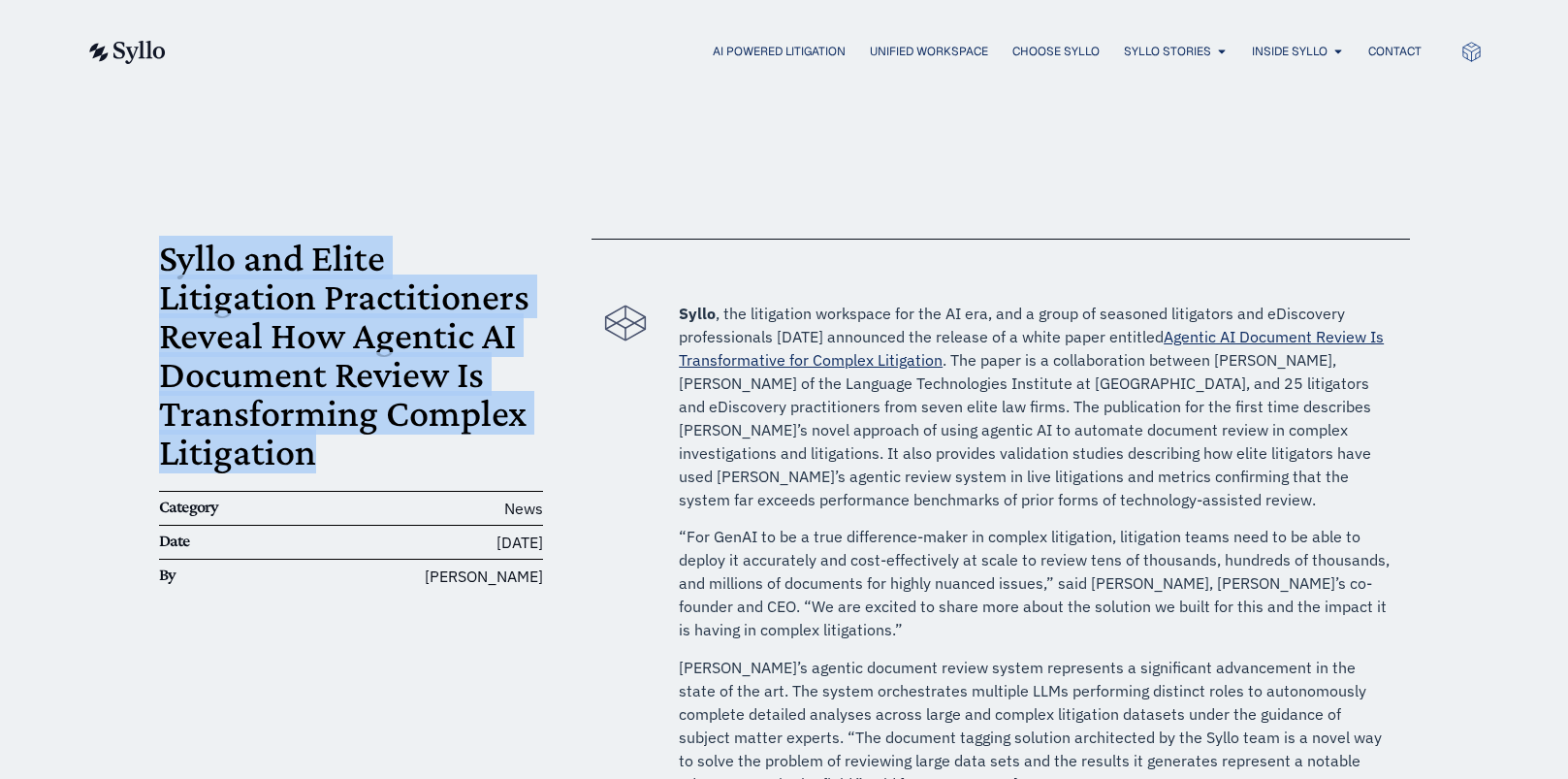
drag, startPoint x: 152, startPoint y: 252, endPoint x: 341, endPoint y: 452, distance: 275.2
copy h1 "Syllo and Elite Litigation Practitioners Reveal How Agentic AI Document Review …"
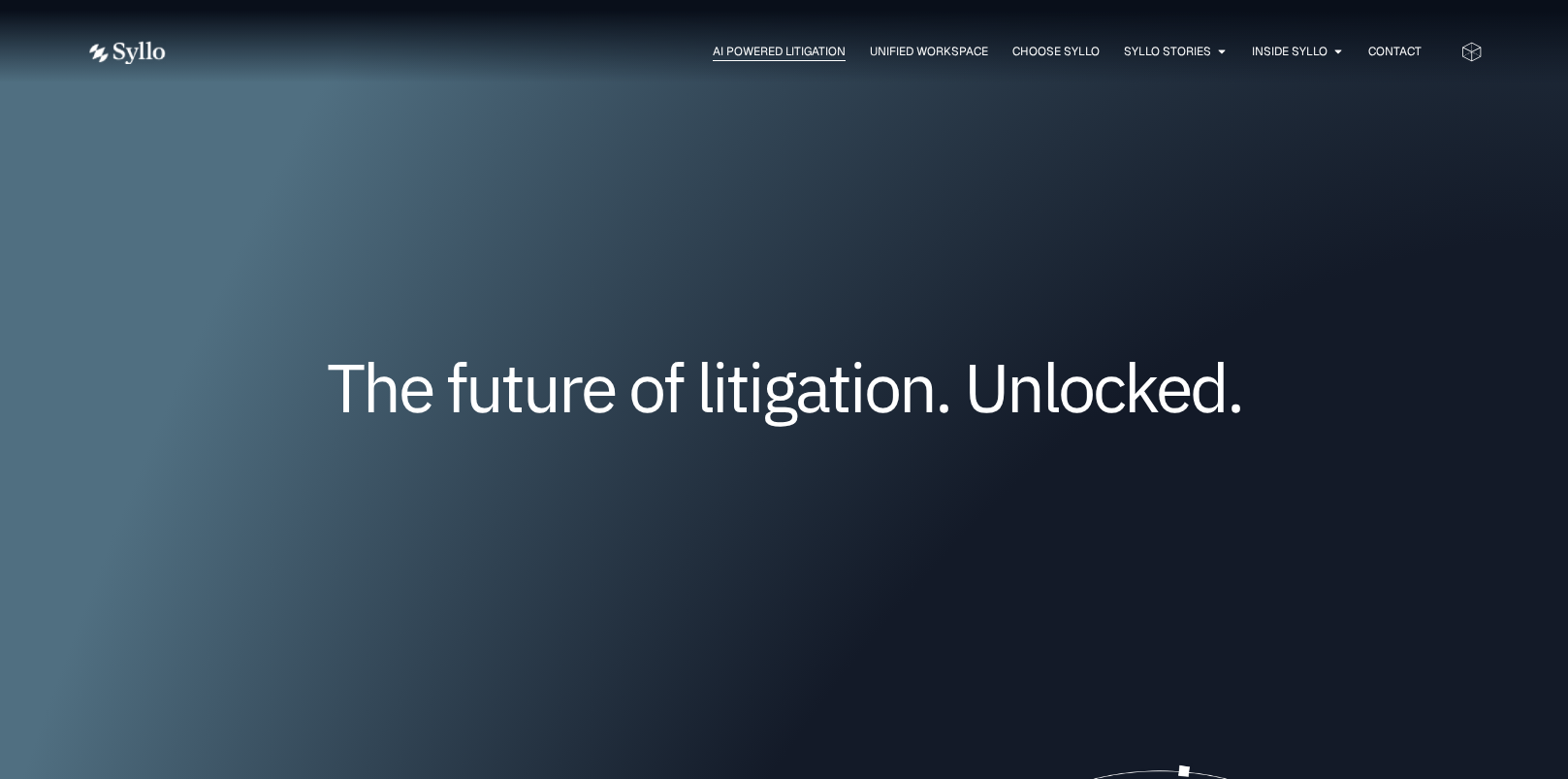
click at [813, 51] on span "AI Powered Litigation" at bounding box center [779, 52] width 133 height 18
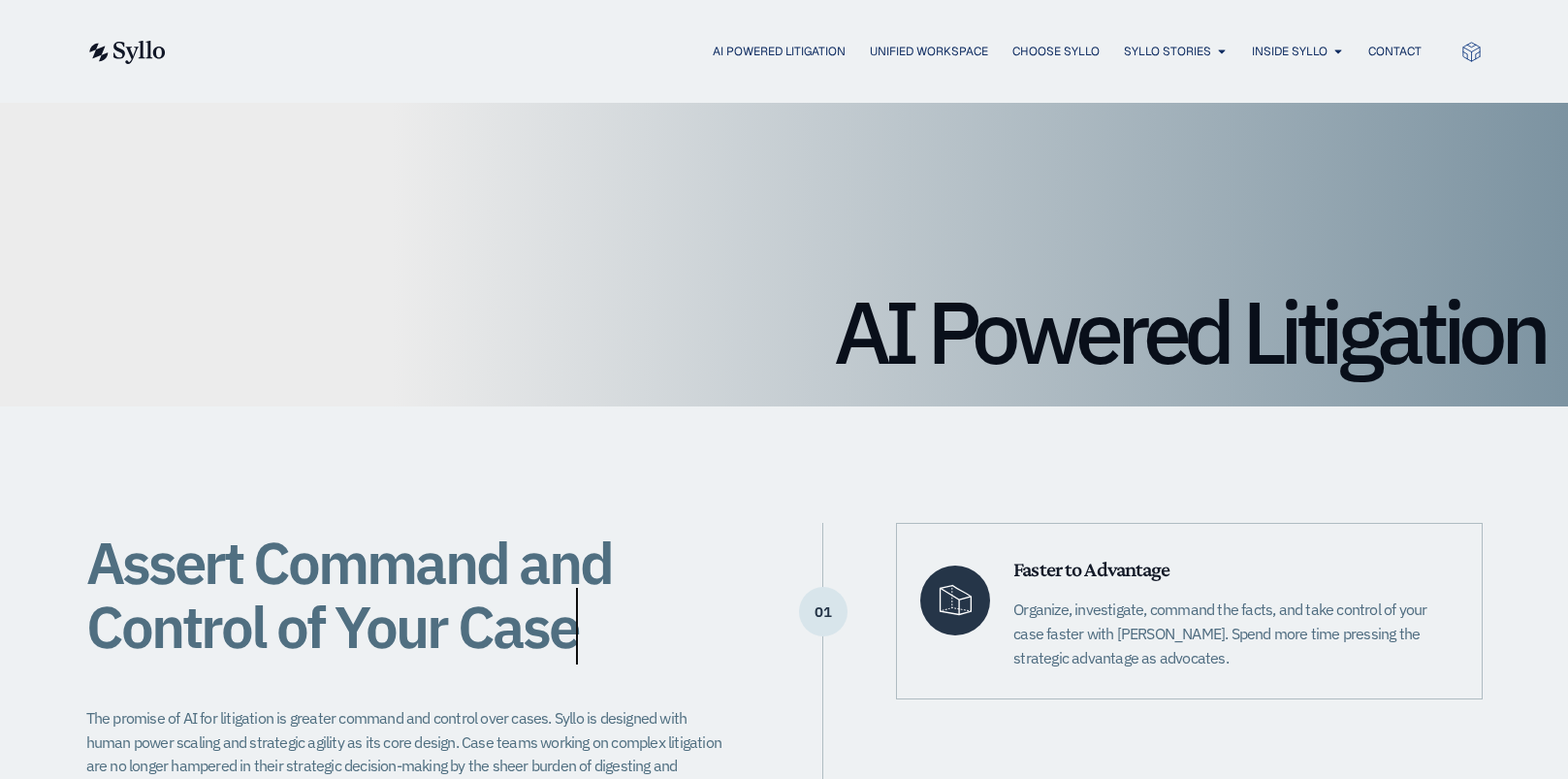
click at [148, 62] on img at bounding box center [127, 52] width 80 height 23
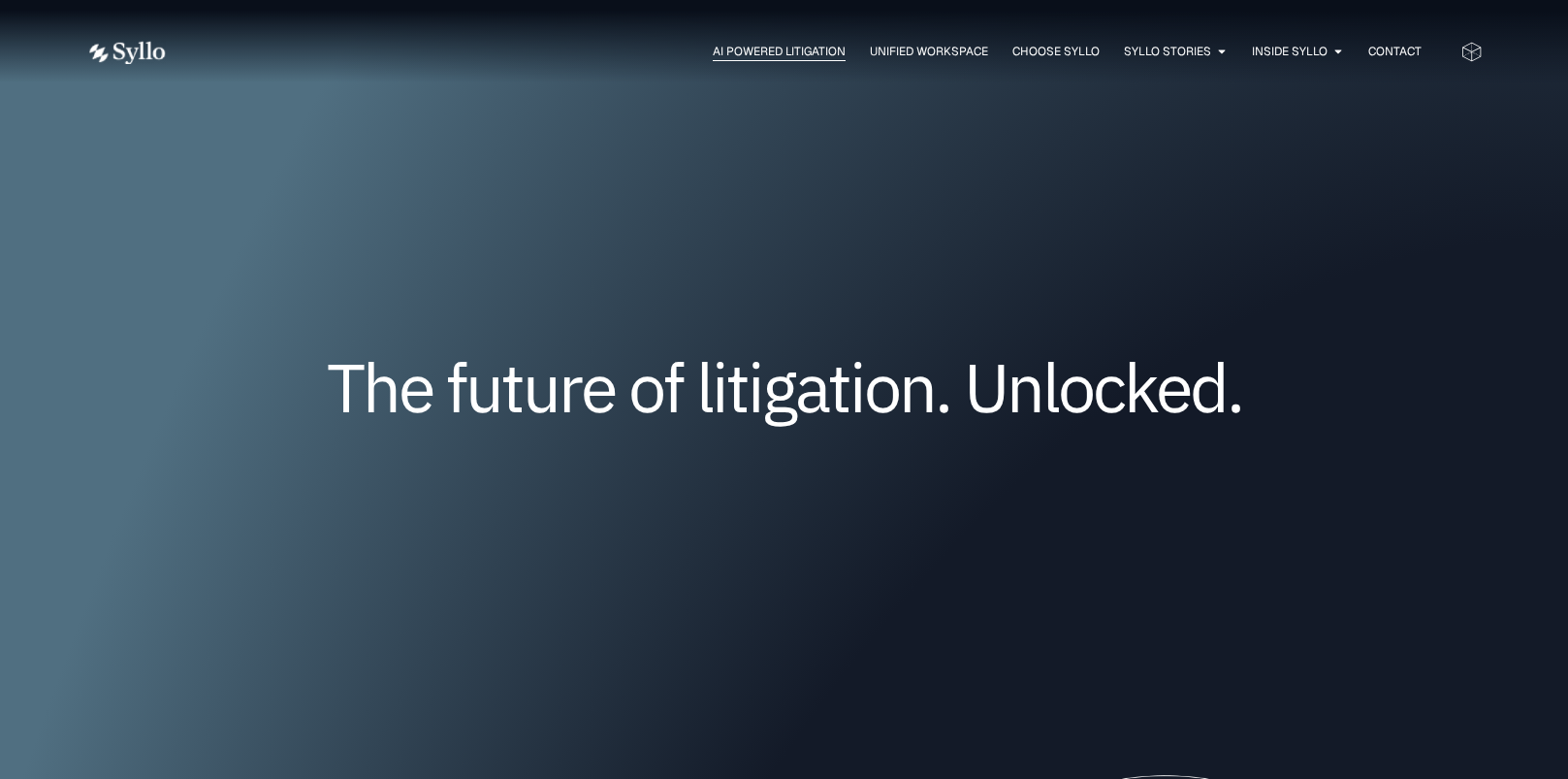
click at [713, 43] on span "AI Powered Litigation" at bounding box center [779, 52] width 133 height 18
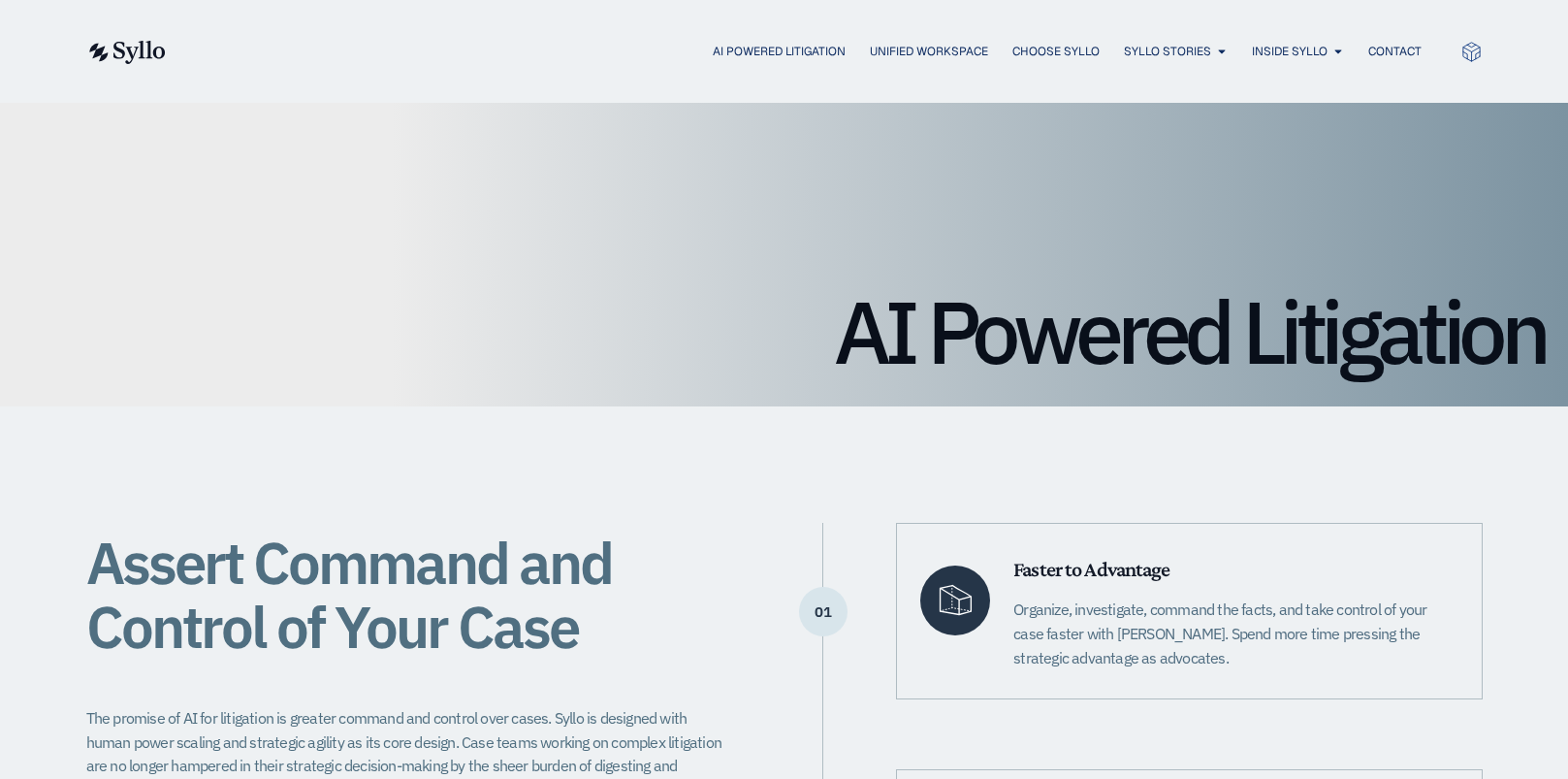
drag, startPoint x: 159, startPoint y: 118, endPoint x: 125, endPoint y: 89, distance: 44.7
click at [159, 118] on div "AI Powered Litigation" at bounding box center [784, 254] width 1568 height 303
